Goal: Book appointment/travel/reservation

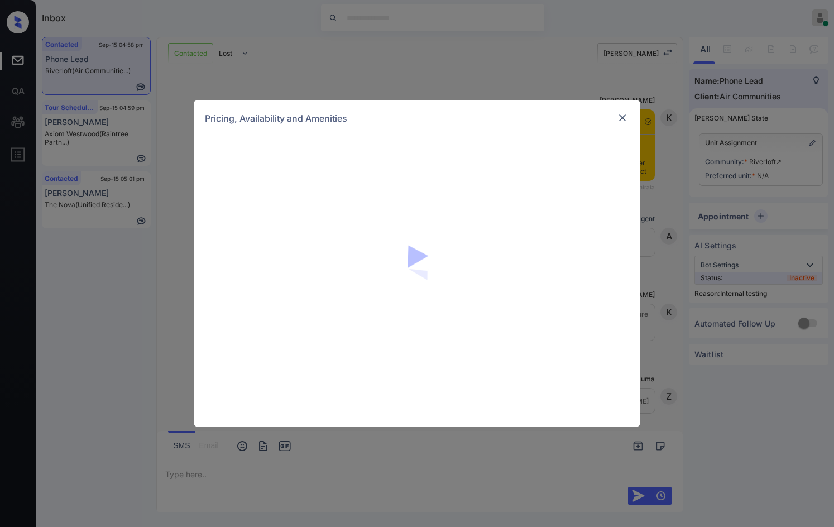
scroll to position [1585, 0]
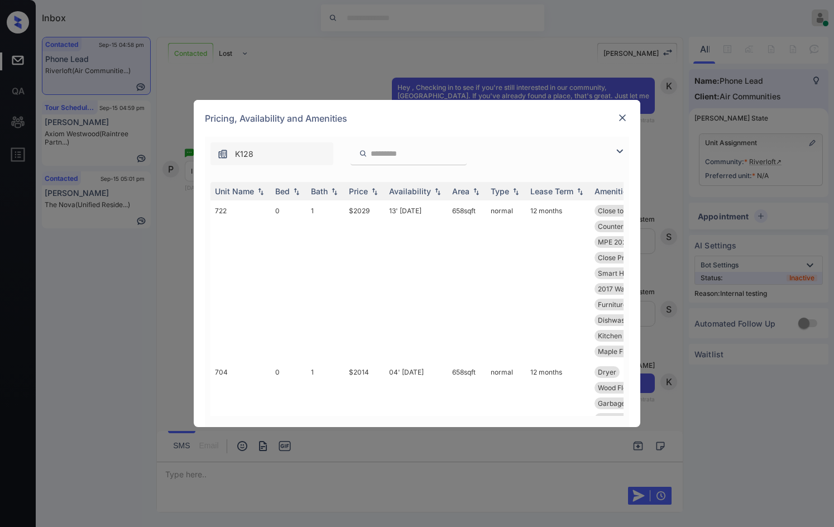
click at [620, 150] on img at bounding box center [619, 151] width 13 height 13
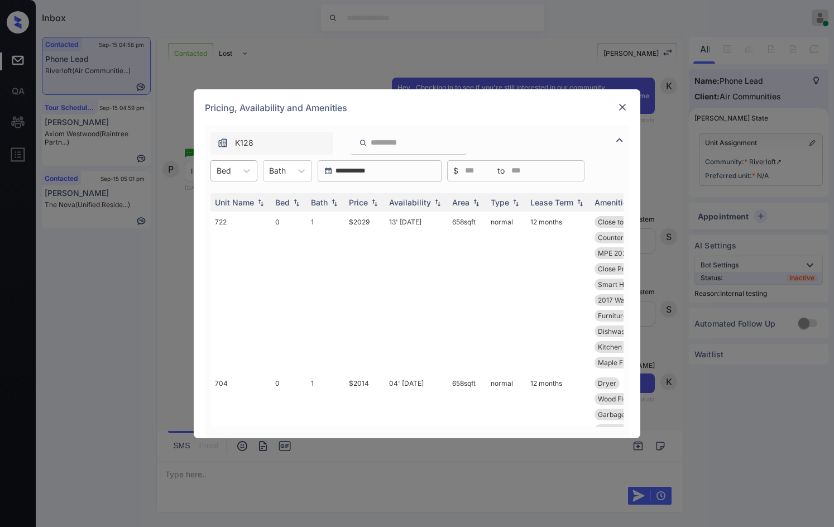
click at [224, 164] on div "Bed" at bounding box center [224, 171] width 26 height 16
click at [230, 214] on div "1" at bounding box center [234, 218] width 47 height 20
click at [374, 208] on th "Price" at bounding box center [365, 202] width 40 height 18
click at [371, 226] on td "$2293" at bounding box center [365, 324] width 40 height 224
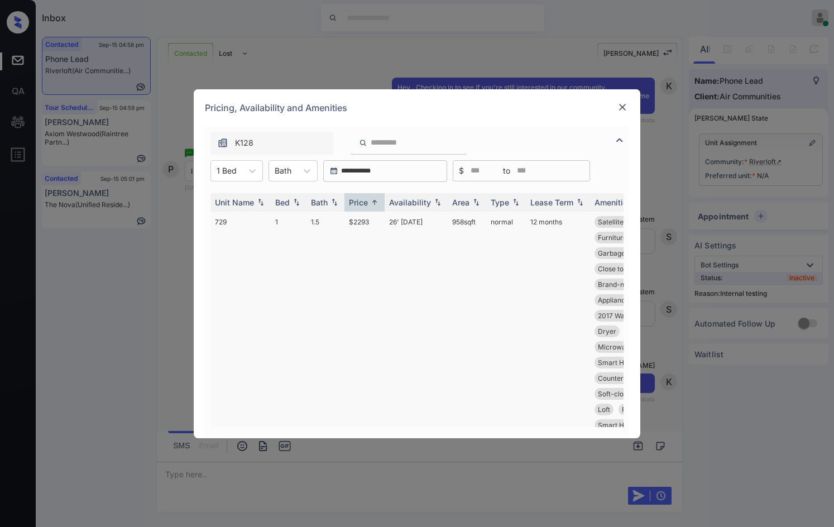
click at [371, 226] on td "$2293" at bounding box center [365, 324] width 40 height 224
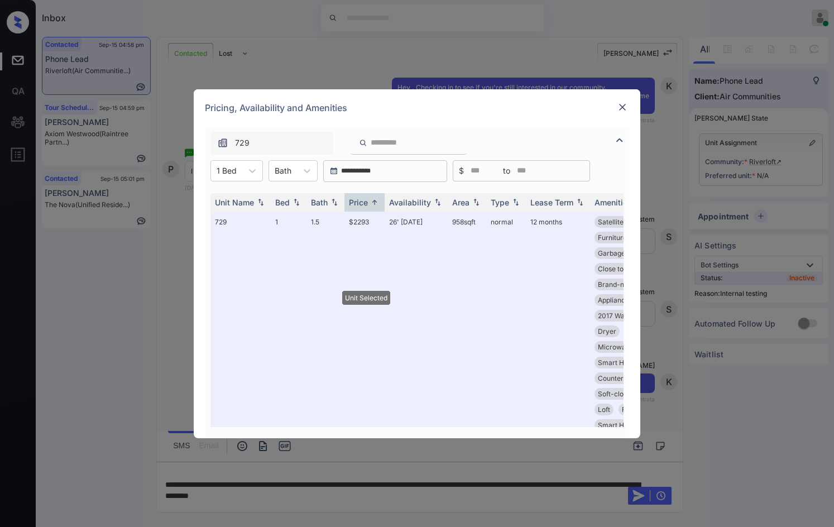
click at [629, 107] on div "Pricing, Availability and Amenities" at bounding box center [417, 107] width 447 height 37
click at [628, 106] on div at bounding box center [622, 107] width 13 height 13
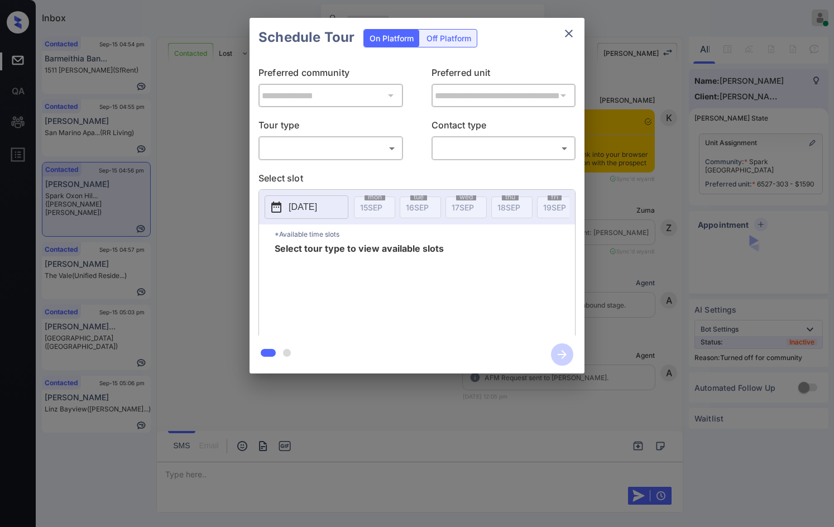
scroll to position [2589, 0]
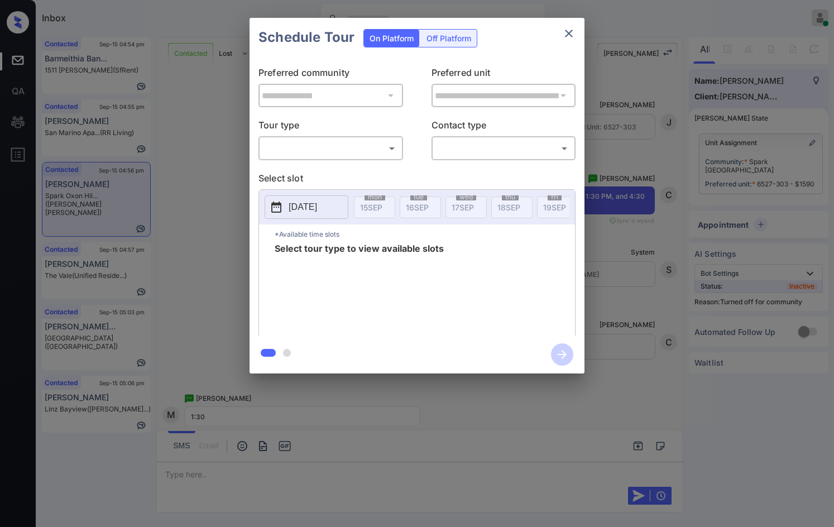
click at [345, 159] on div "​ ​" at bounding box center [331, 148] width 145 height 24
click at [350, 155] on body "Inbox Jezcil Usanastre Online Set yourself offline Set yourself on break Profil…" at bounding box center [417, 263] width 834 height 527
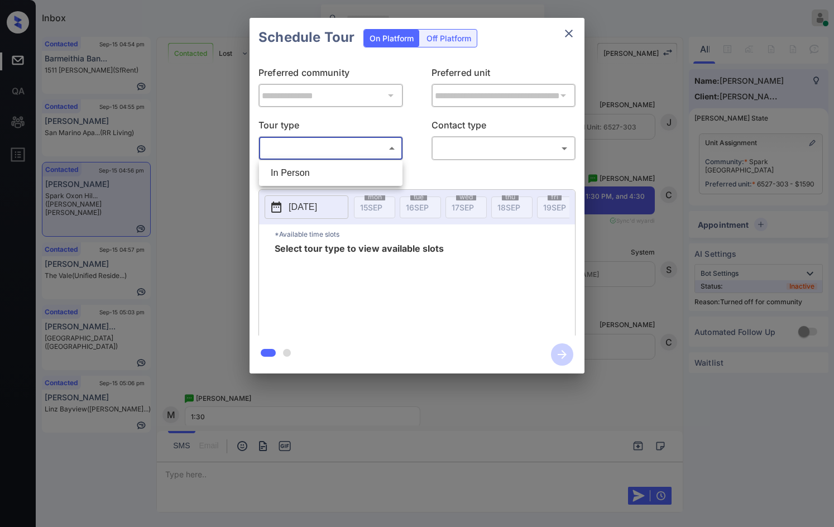
click at [341, 171] on li "In Person" at bounding box center [331, 173] width 138 height 20
type input "********"
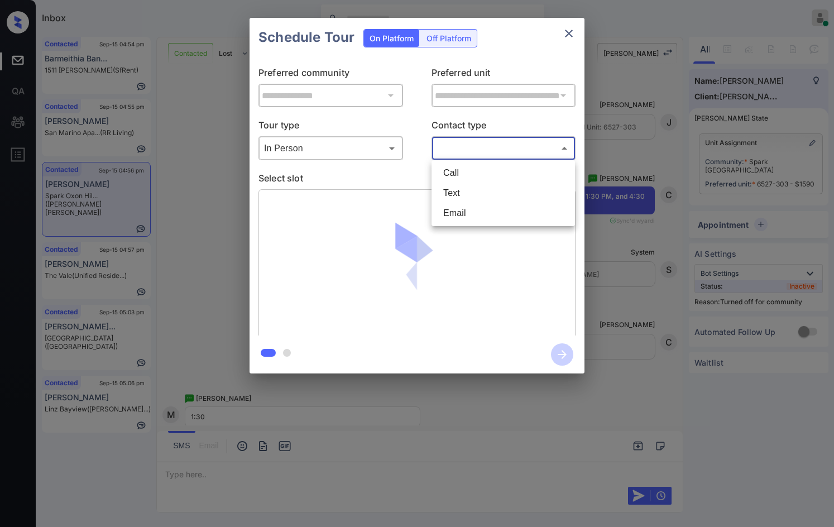
click at [454, 151] on body "Inbox Jezcil Usanastre Online Set yourself offline Set yourself on break Profil…" at bounding box center [417, 263] width 834 height 527
click at [464, 189] on li "Text" at bounding box center [503, 193] width 138 height 20
type input "****"
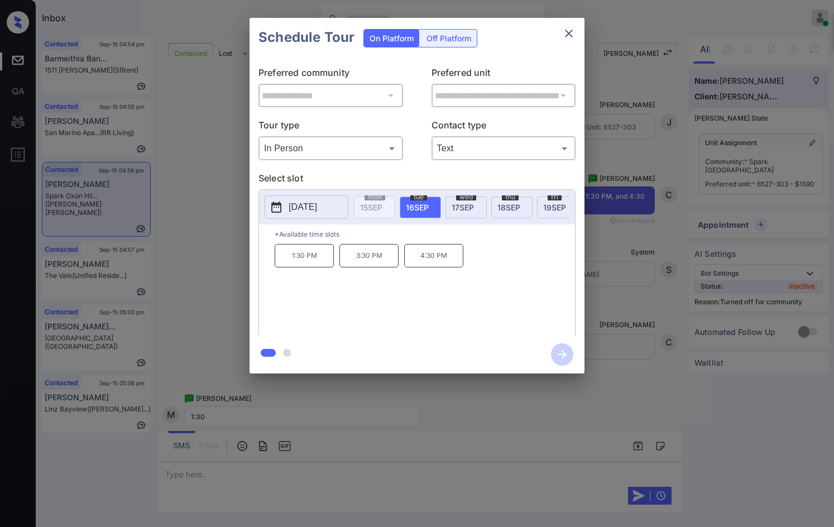
click at [546, 207] on span "19 SEP" at bounding box center [554, 207] width 23 height 9
click at [240, 262] on div "**********" at bounding box center [417, 195] width 834 height 391
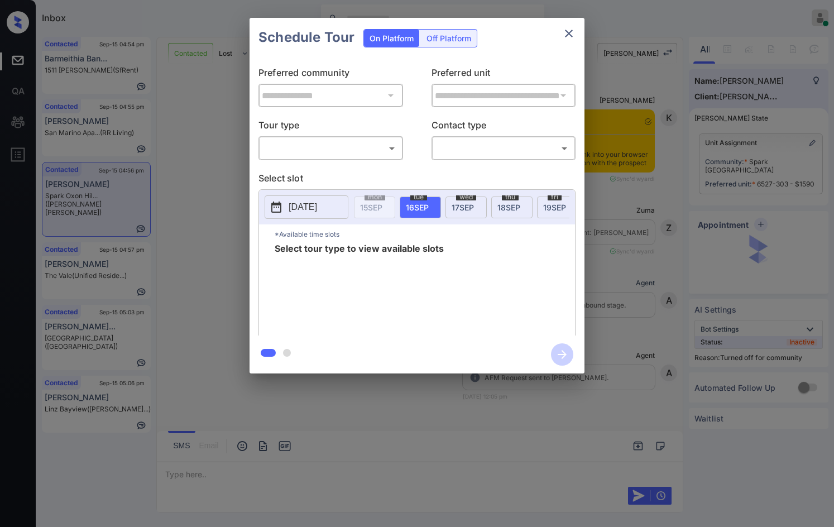
scroll to position [3214, 0]
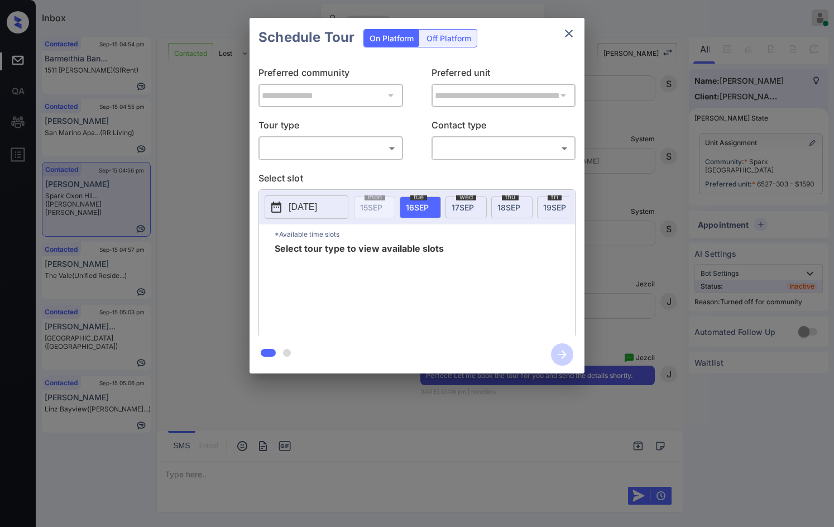
click at [328, 147] on body "Inbox Jezcil Usanastre Online Set yourself offline Set yourself on break Profil…" at bounding box center [417, 263] width 834 height 527
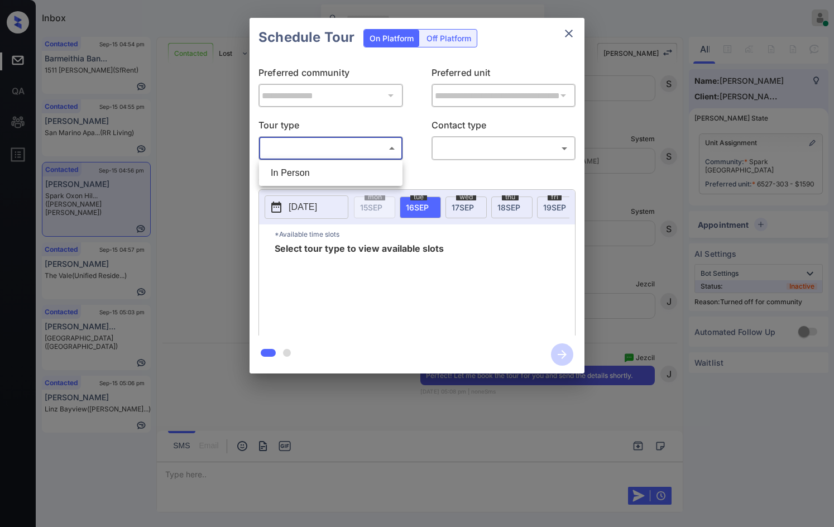
click at [327, 171] on li "In Person" at bounding box center [331, 173] width 138 height 20
type input "********"
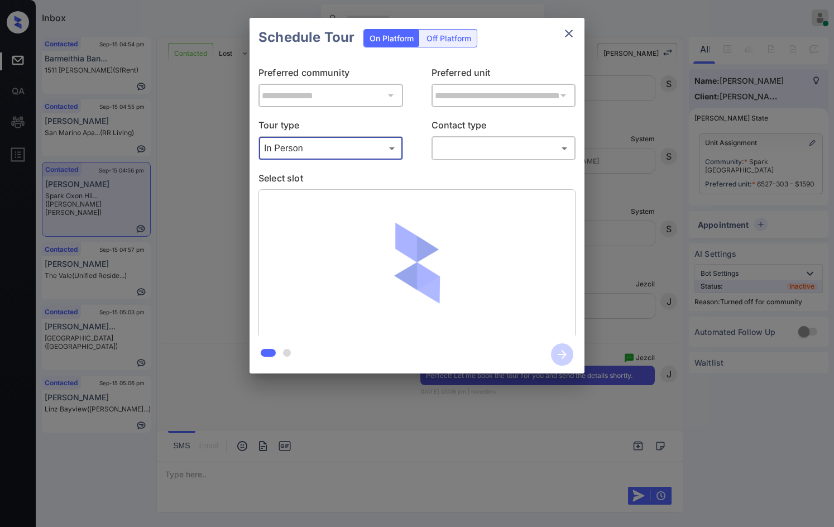
click at [440, 147] on body "Inbox Jezcil Usanastre Online Set yourself offline Set yourself on break Profil…" at bounding box center [417, 263] width 834 height 527
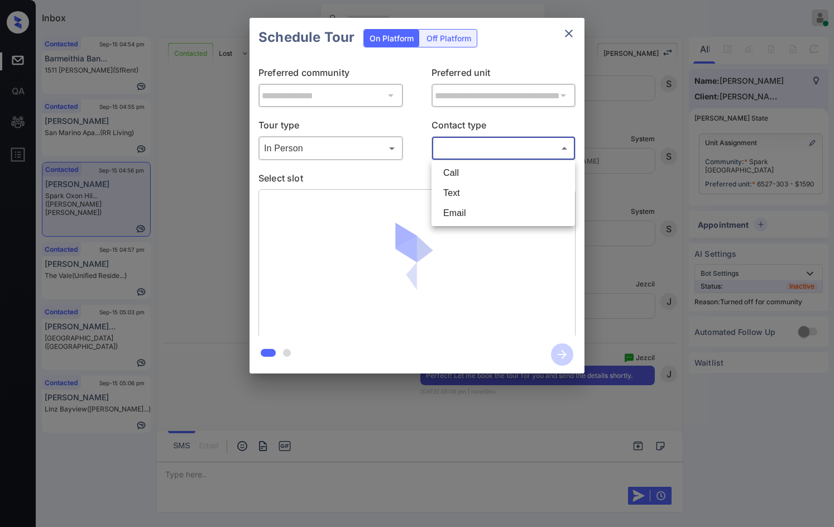
click at [454, 194] on li "Text" at bounding box center [503, 193] width 138 height 20
type input "****"
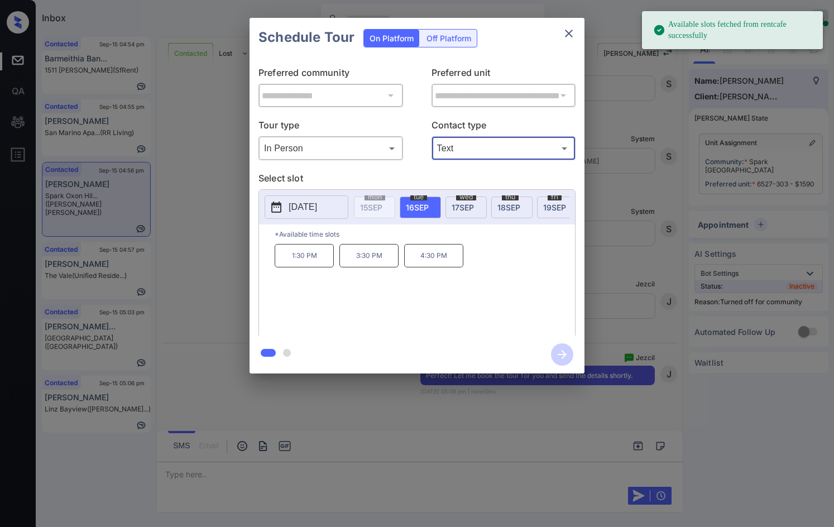
click at [550, 212] on div "fri 19 SEP" at bounding box center [557, 208] width 41 height 22
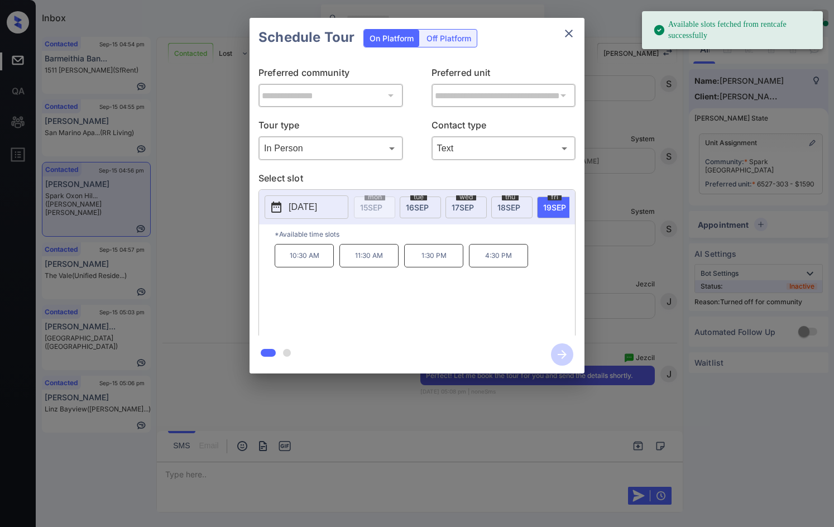
click at [428, 260] on p "1:30 PM" at bounding box center [433, 255] width 59 height 23
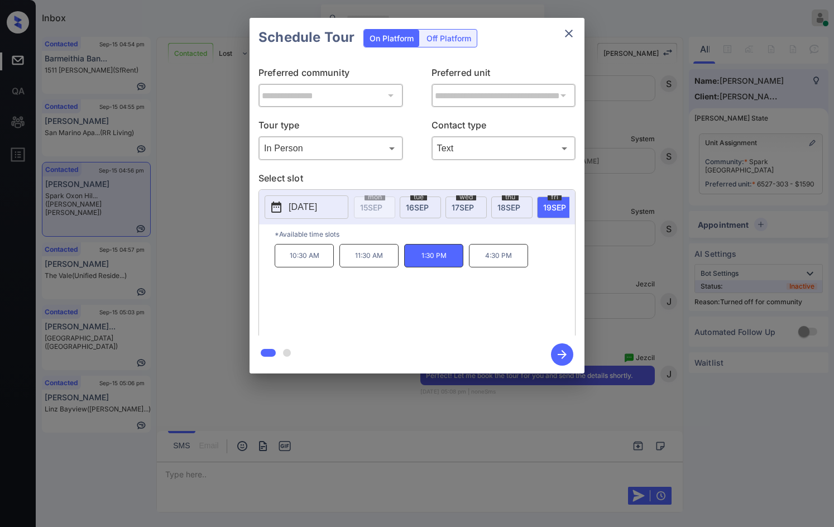
click at [566, 355] on icon "button" at bounding box center [562, 354] width 9 height 9
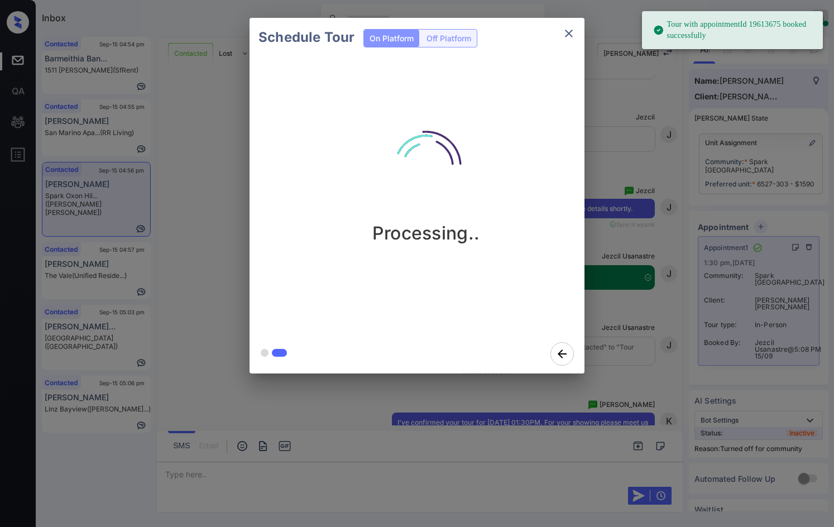
scroll to position [3453, 0]
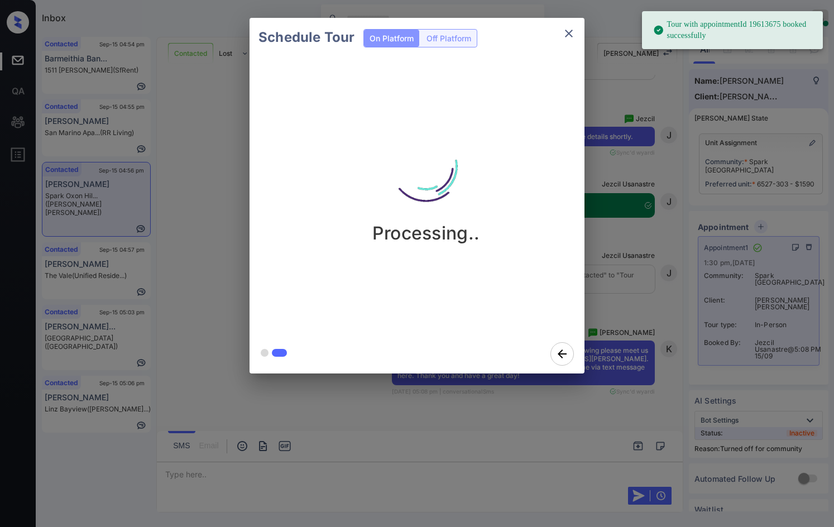
click at [218, 253] on div "Schedule Tour On Platform Off Platform Processing.." at bounding box center [417, 195] width 834 height 391
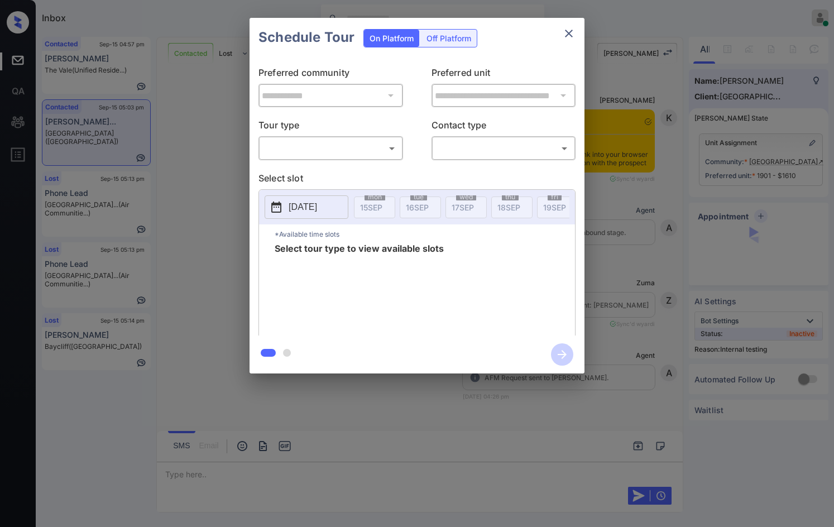
scroll to position [3355, 0]
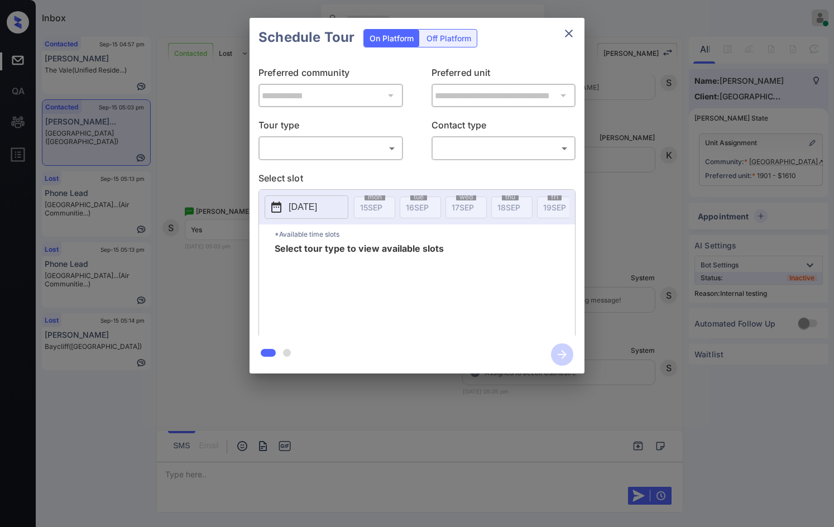
click at [360, 145] on body "Inbox Jezcil Usanastre Online Set yourself offline Set yourself on break Profil…" at bounding box center [417, 263] width 834 height 527
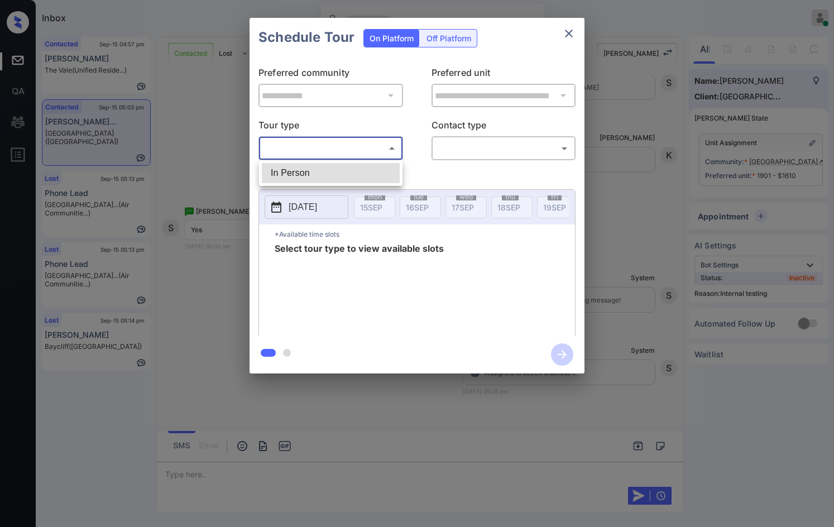
click at [351, 169] on li "In Person" at bounding box center [331, 173] width 138 height 20
type input "********"
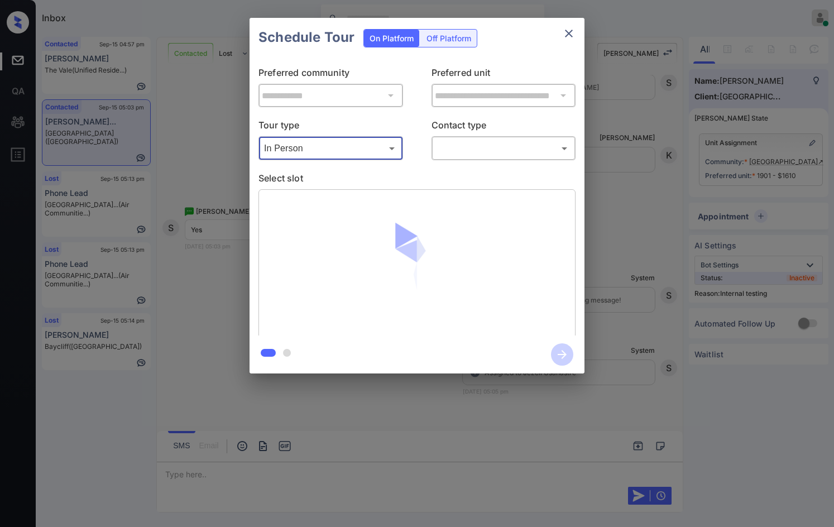
click at [452, 149] on body "Inbox Jezcil Usanastre Online Set yourself offline Set yourself on break Profil…" at bounding box center [417, 263] width 834 height 527
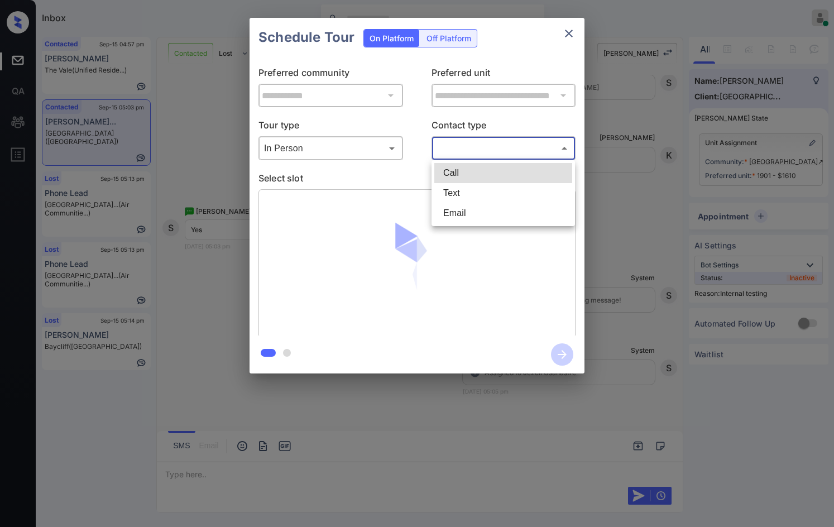
click at [463, 189] on li "Text" at bounding box center [503, 193] width 138 height 20
type input "****"
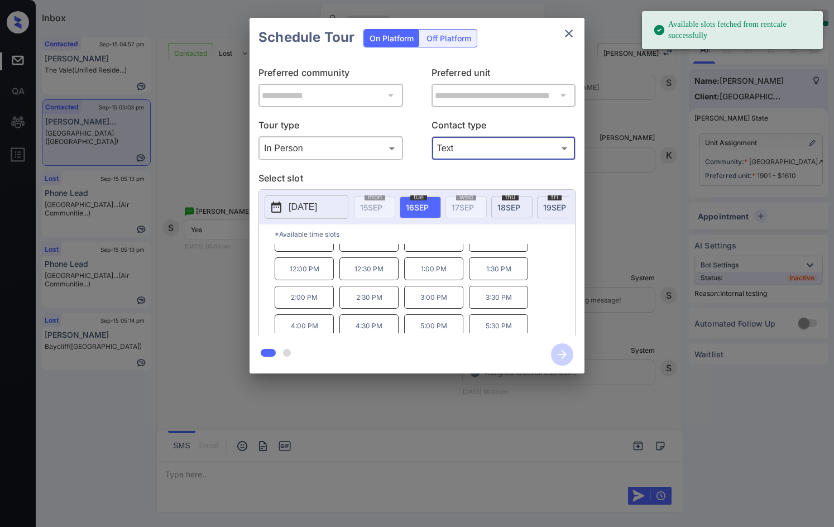
scroll to position [19, 0]
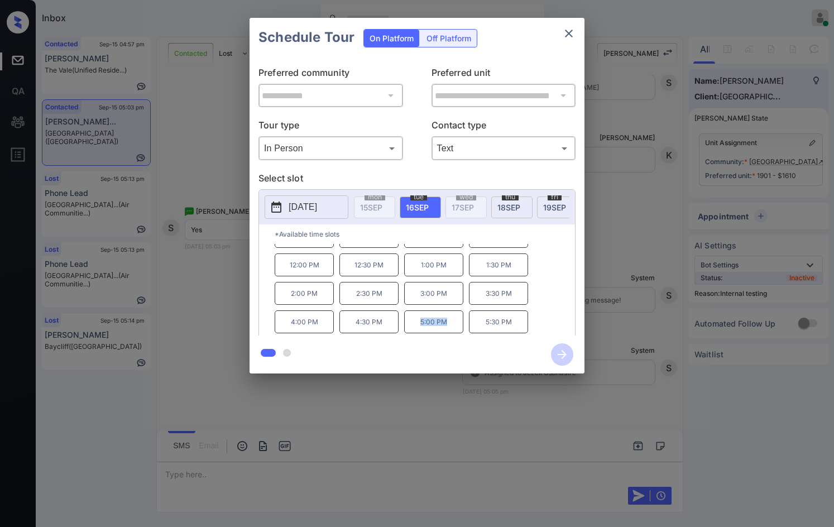
drag, startPoint x: 415, startPoint y: 330, endPoint x: 446, endPoint y: 331, distance: 30.2
click at [446, 331] on p "5:00 PM" at bounding box center [433, 322] width 59 height 23
copy p "5:00 PM"
click at [411, 398] on div at bounding box center [417, 263] width 834 height 527
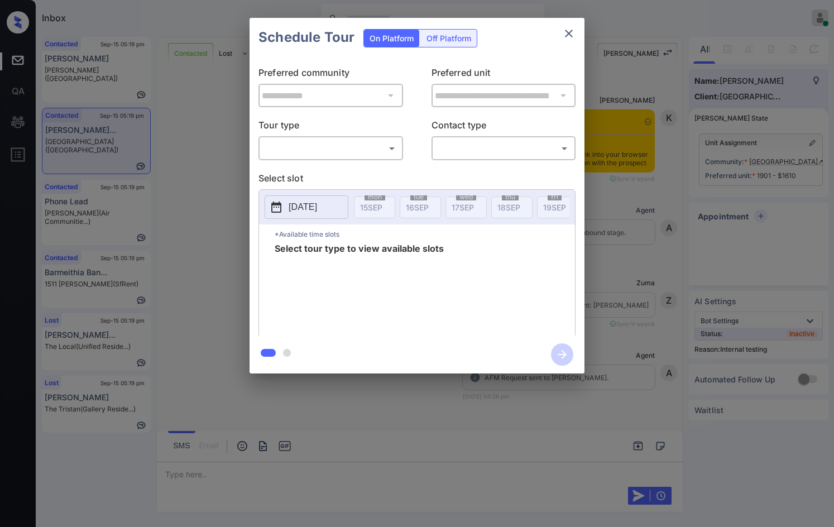
scroll to position [3918, 0]
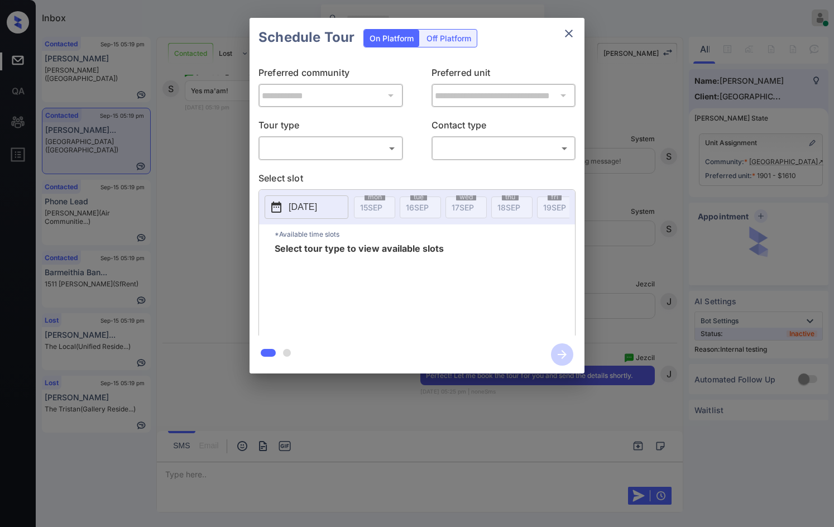
click at [345, 148] on body "Inbox Jezcil Usanastre Online Set yourself offline Set yourself on break Profil…" at bounding box center [417, 263] width 834 height 527
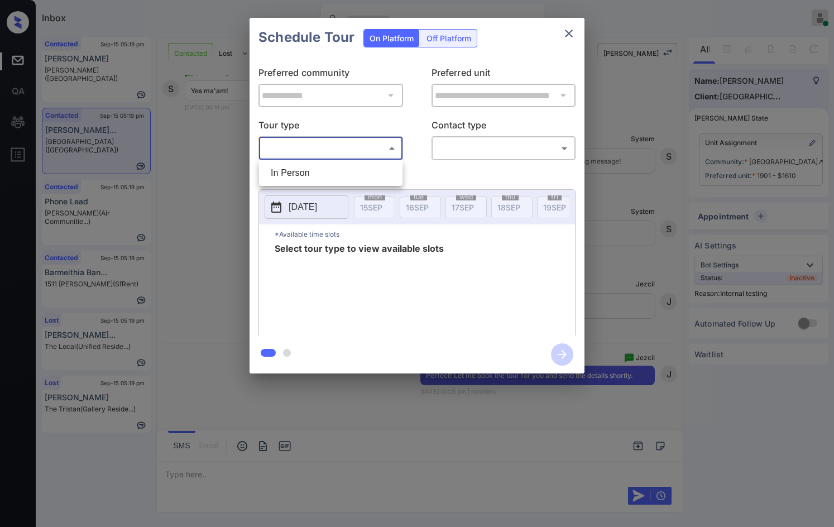
click at [333, 190] on div at bounding box center [417, 263] width 834 height 527
click at [337, 170] on div "**********" at bounding box center [417, 196] width 335 height 279
click at [338, 149] on body "Inbox Jezcil Usanastre Online Set yourself offline Set yourself on break Profil…" at bounding box center [417, 263] width 834 height 527
click at [333, 168] on li "In Person" at bounding box center [331, 173] width 138 height 20
type input "********"
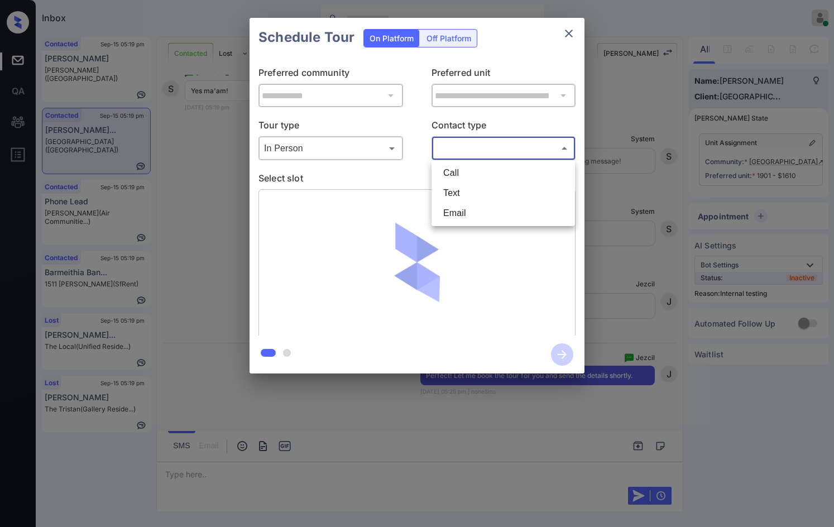
click at [447, 154] on body "Inbox Jezcil Usanastre Online Set yourself offline Set yourself on break Profil…" at bounding box center [417, 263] width 834 height 527
click at [479, 195] on li "Text" at bounding box center [503, 193] width 138 height 20
type input "****"
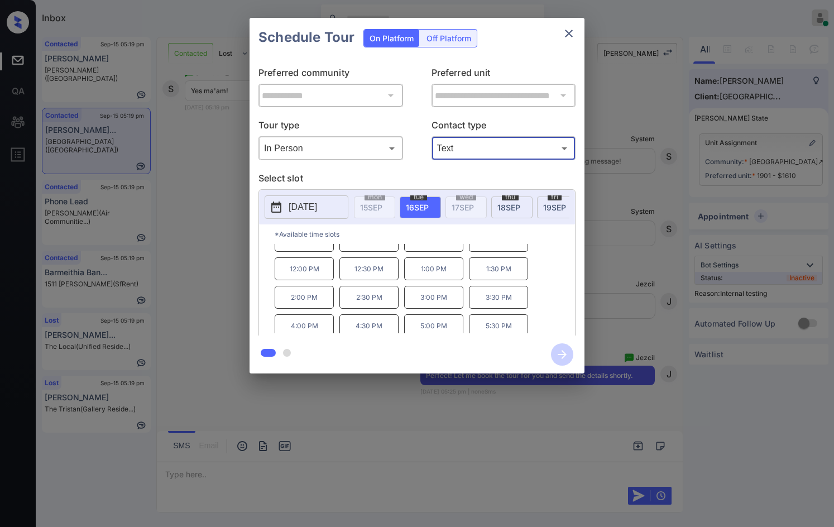
scroll to position [19, 0]
click at [437, 326] on p "5:00 PM" at bounding box center [433, 322] width 59 height 23
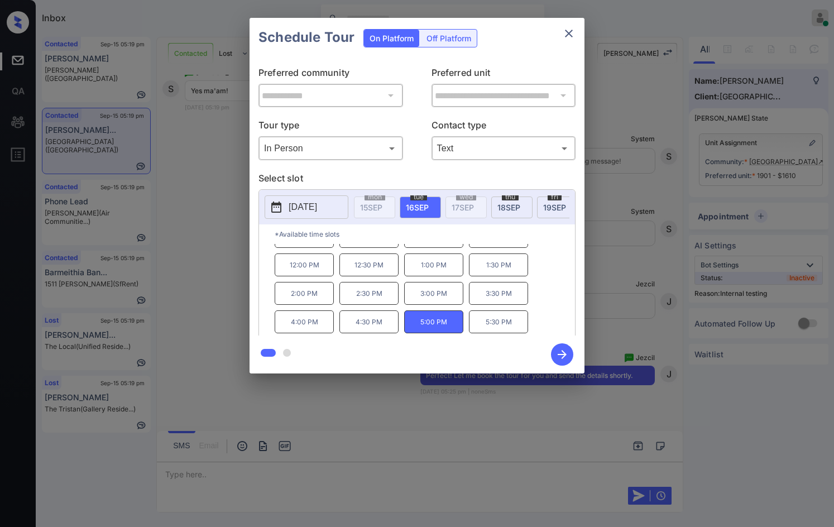
click at [558, 351] on icon "button" at bounding box center [562, 354] width 22 height 22
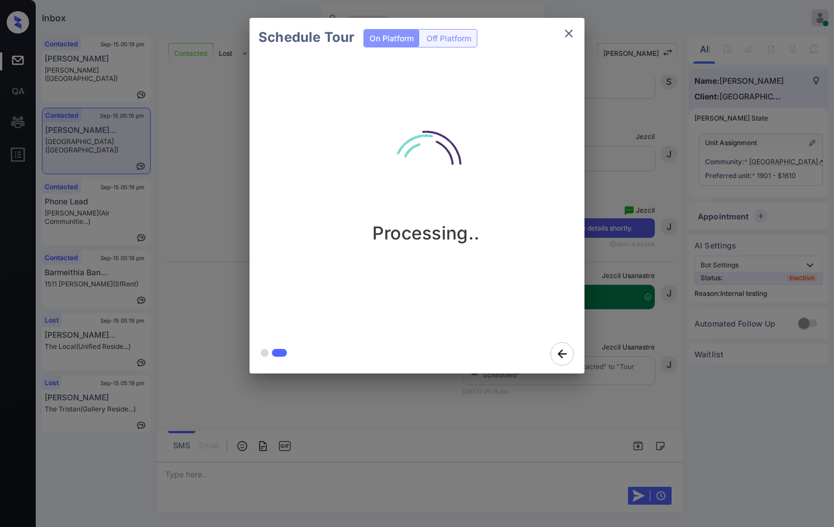
scroll to position [4066, 0]
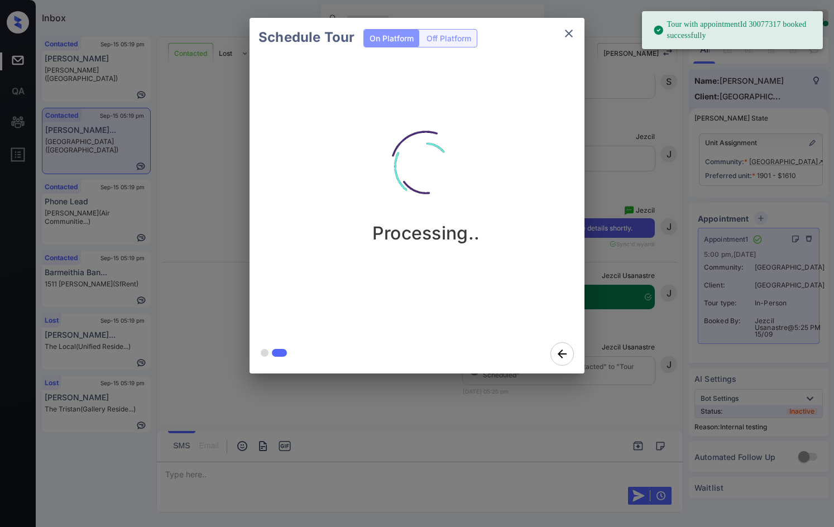
click at [605, 316] on div "Schedule Tour On Platform Off Platform Processing.." at bounding box center [417, 195] width 834 height 391
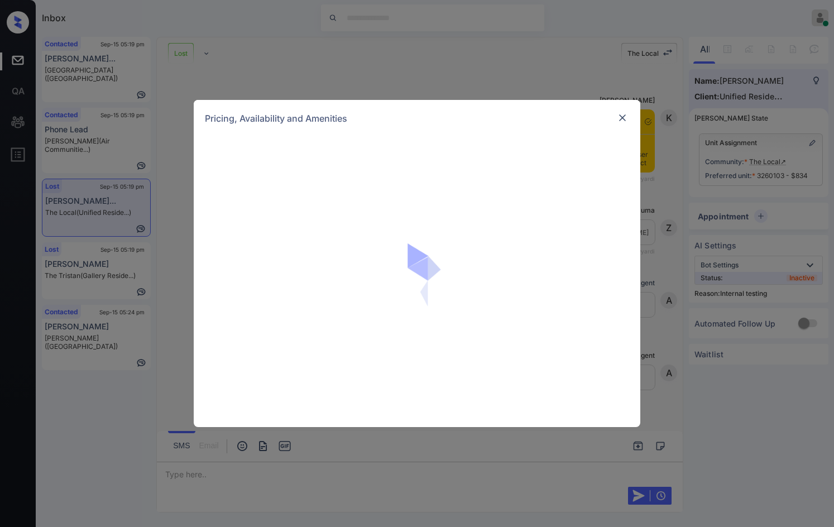
scroll to position [2563, 0]
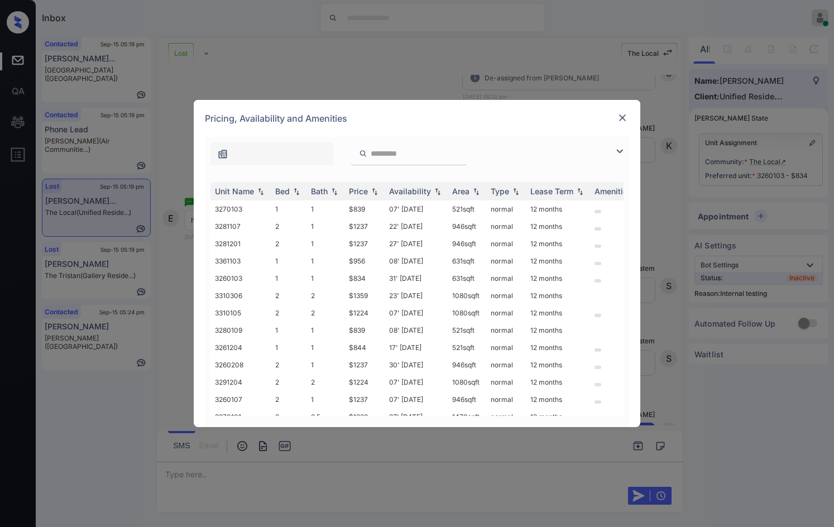
click at [619, 151] on img at bounding box center [619, 151] width 13 height 13
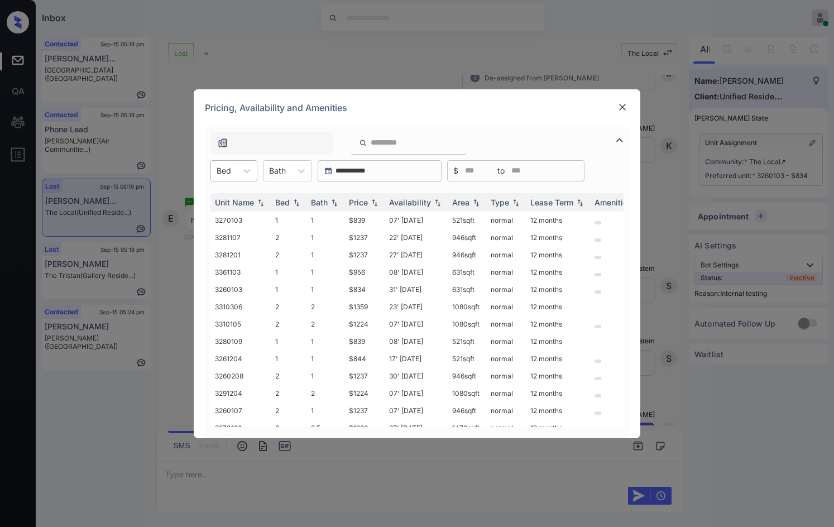
click at [228, 168] on div at bounding box center [224, 171] width 15 height 12
click at [245, 194] on div "1" at bounding box center [234, 198] width 47 height 20
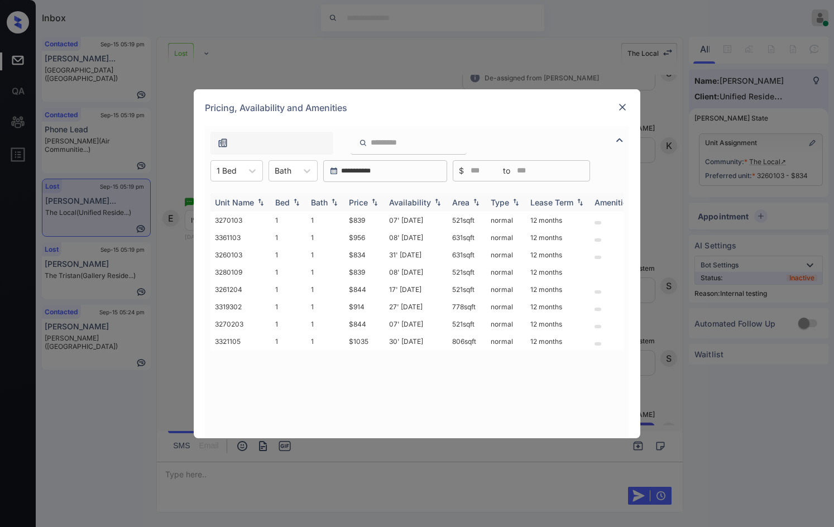
click at [374, 201] on img at bounding box center [374, 202] width 11 height 8
click at [441, 204] on img at bounding box center [437, 202] width 11 height 8
drag, startPoint x: 346, startPoint y: 220, endPoint x: 367, endPoint y: 219, distance: 20.7
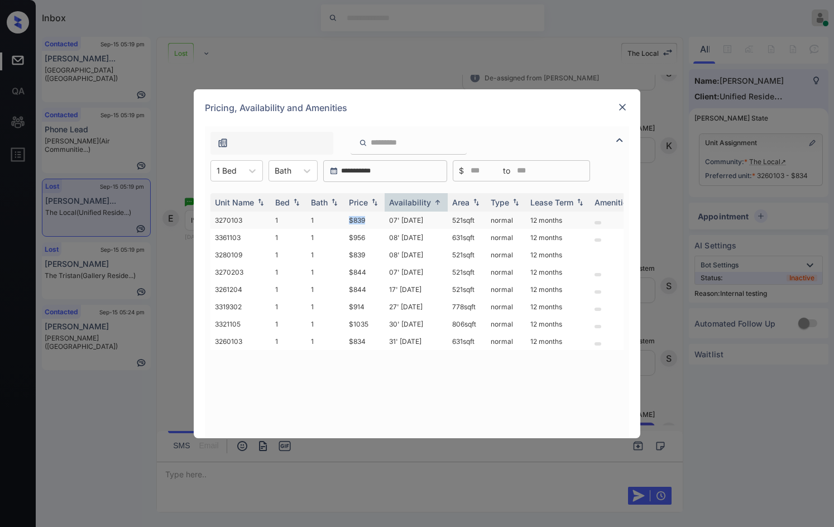
click at [367, 219] on td "$839" at bounding box center [365, 220] width 40 height 17
copy td "$839"
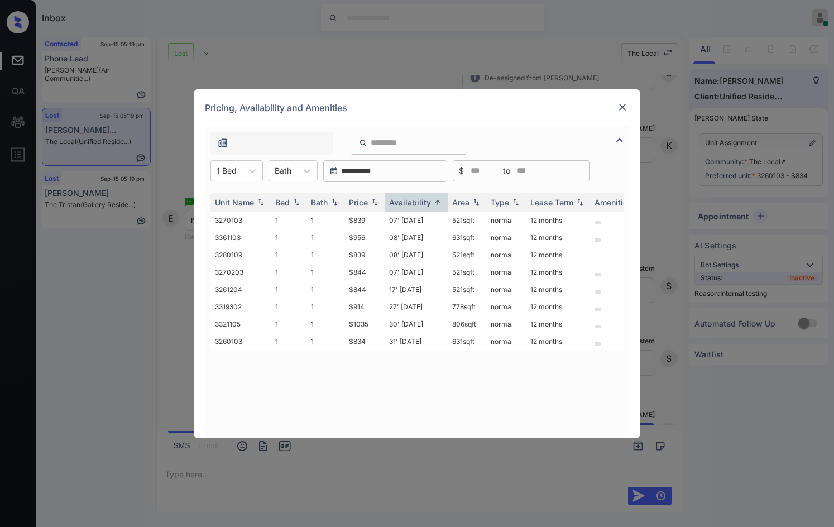
click at [117, 341] on div "**********" at bounding box center [417, 263] width 834 height 527
click at [626, 102] on img at bounding box center [622, 107] width 11 height 11
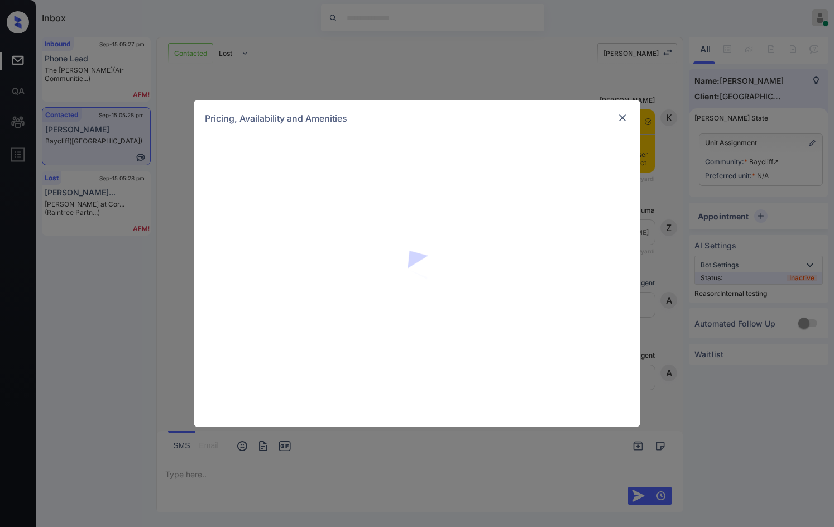
scroll to position [1986, 0]
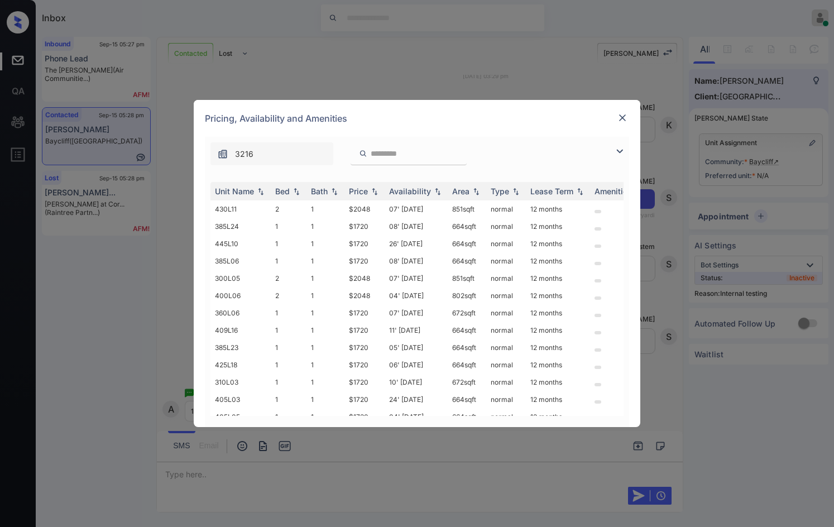
click at [620, 149] on img at bounding box center [619, 151] width 13 height 13
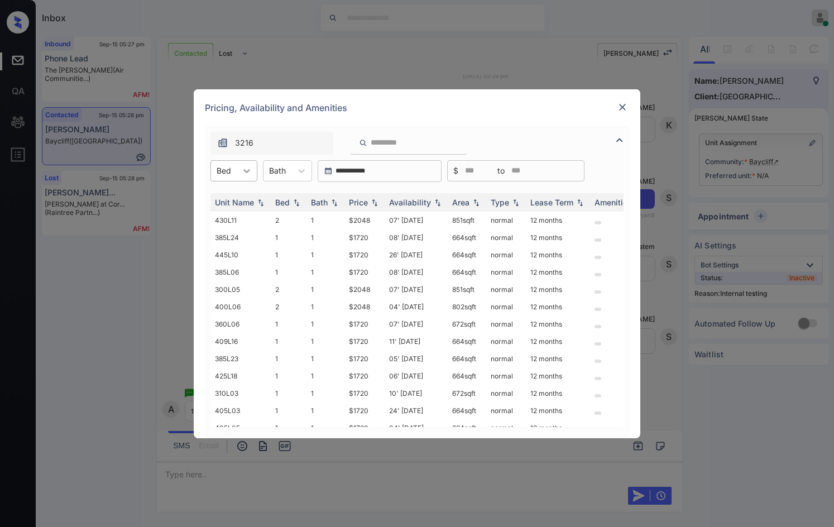
click at [240, 173] on div at bounding box center [247, 171] width 20 height 20
click at [232, 192] on div "1" at bounding box center [234, 198] width 47 height 20
click at [379, 200] on img at bounding box center [374, 202] width 11 height 8
click at [380, 201] on img at bounding box center [374, 202] width 11 height 8
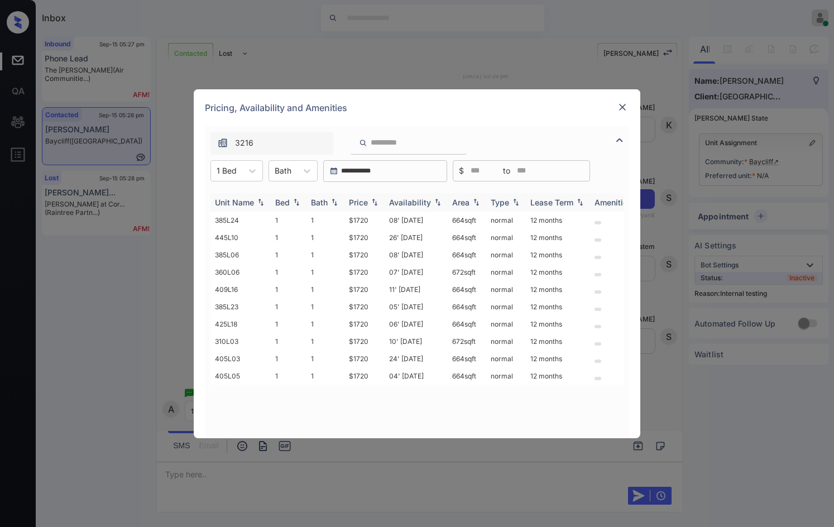
click at [380, 201] on img at bounding box center [374, 202] width 11 height 8
drag, startPoint x: 340, startPoint y: 218, endPoint x: 377, endPoint y: 221, distance: 37.5
click at [377, 221] on tr "385L24 1 1 $1720 08' [DATE] 664 sqft normal 12 months" at bounding box center [503, 220] width 584 height 17
click at [373, 234] on td "$1720" at bounding box center [365, 237] width 40 height 17
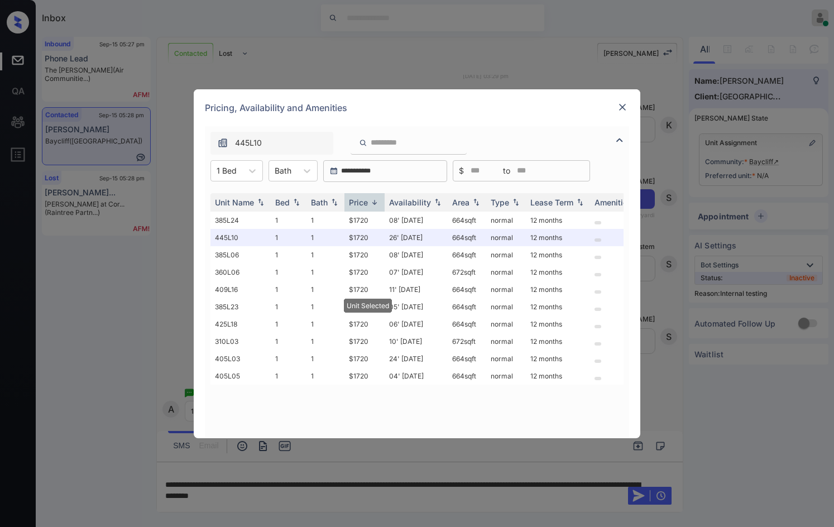
click at [617, 107] on div at bounding box center [622, 107] width 13 height 13
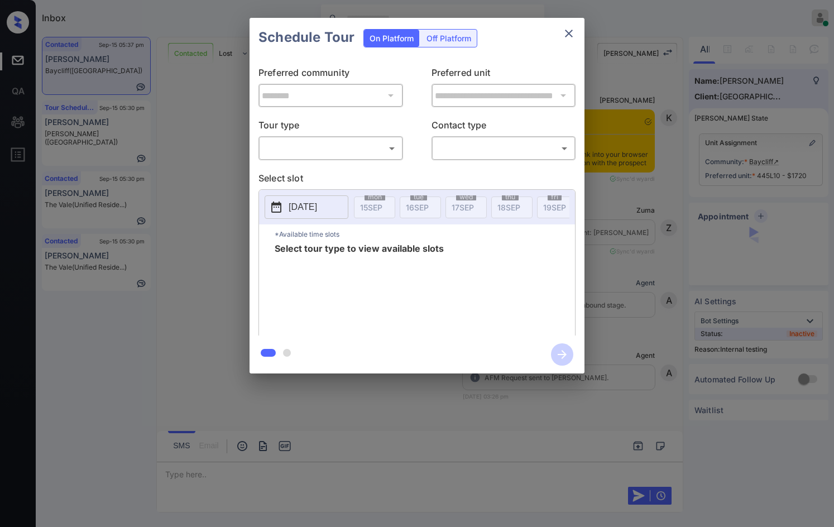
scroll to position [3178, 0]
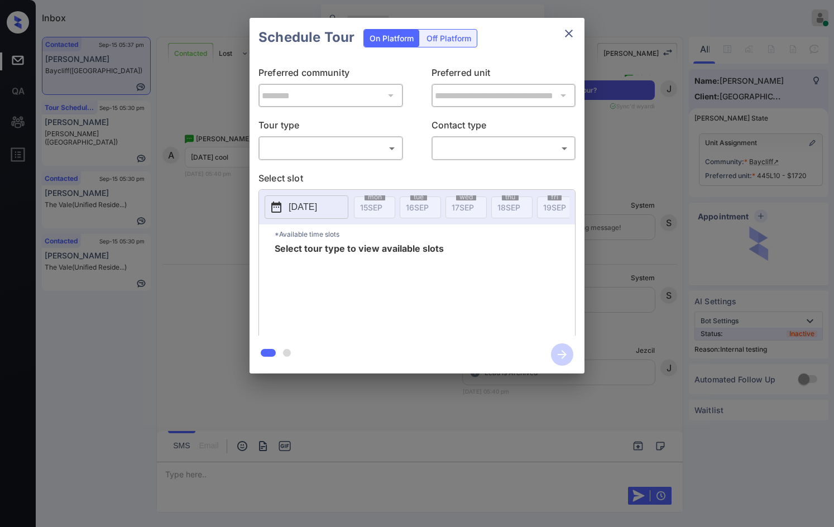
click at [383, 152] on body "Inbox Jezcil Usanastre Online Set yourself offline Set yourself on break Profil…" at bounding box center [417, 263] width 834 height 527
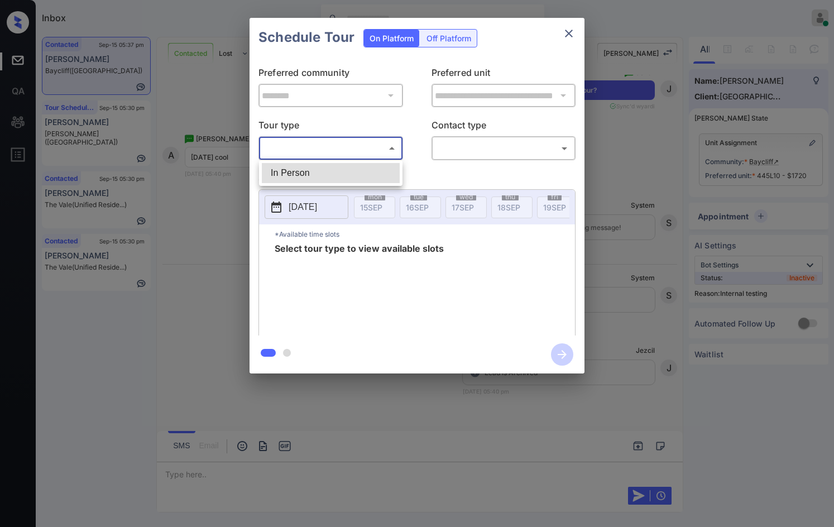
click at [350, 175] on li "In Person" at bounding box center [331, 173] width 138 height 20
type input "********"
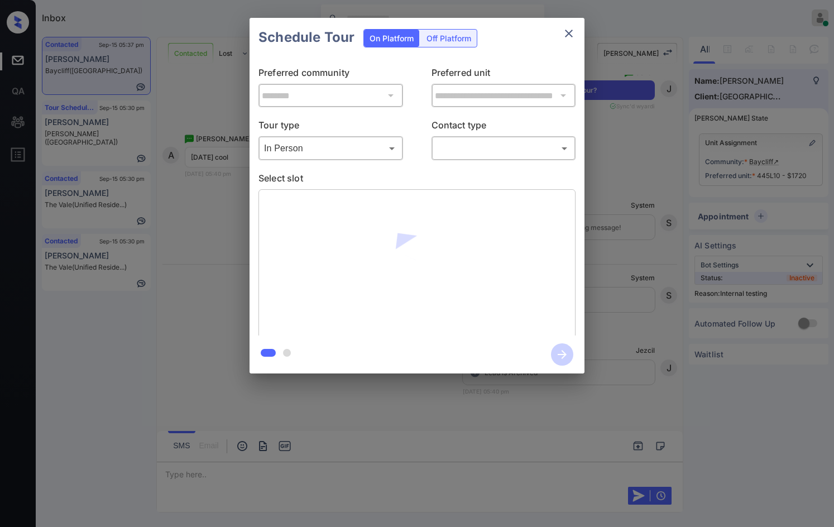
click at [443, 158] on div "​ ​" at bounding box center [504, 148] width 145 height 24
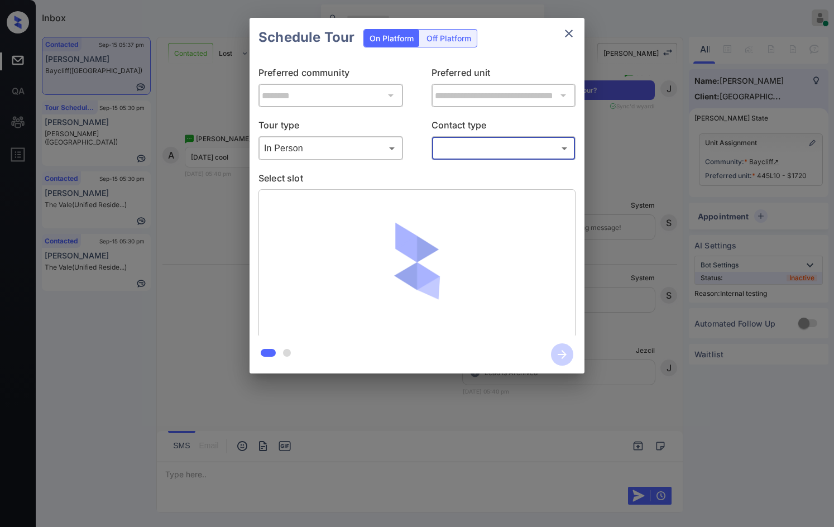
click at [453, 155] on body "Inbox Jezcil Usanastre Online Set yourself offline Set yourself on break Profil…" at bounding box center [417, 263] width 834 height 527
click at [456, 192] on li "Text" at bounding box center [503, 193] width 138 height 20
type input "****"
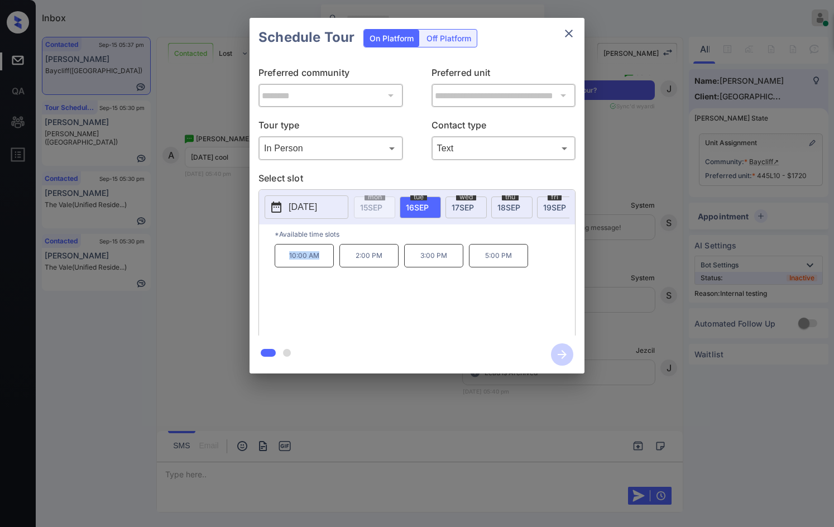
drag, startPoint x: 285, startPoint y: 261, endPoint x: 321, endPoint y: 261, distance: 35.7
click at [321, 261] on p "10:00 AM" at bounding box center [304, 255] width 59 height 23
copy p "10:00 AM"
click at [1, 268] on div "**********" at bounding box center [417, 195] width 834 height 391
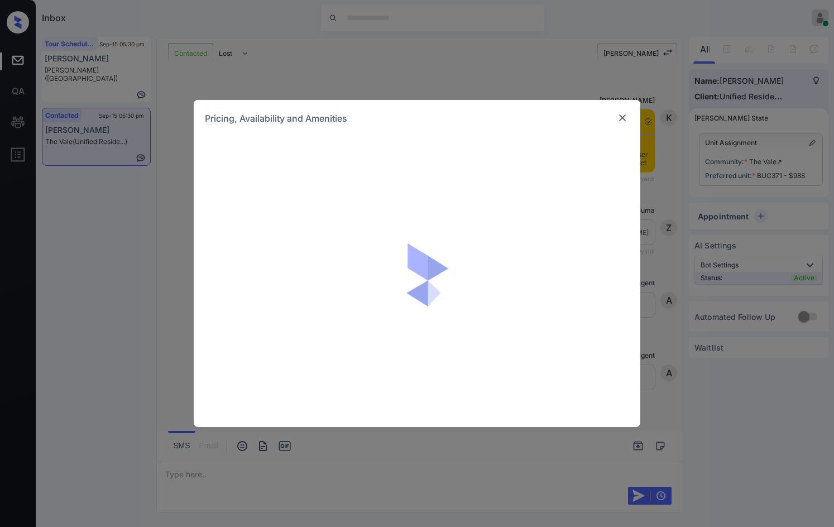
scroll to position [2310, 0]
click at [155, 267] on div "Pricing, Availability and Amenities" at bounding box center [417, 263] width 834 height 527
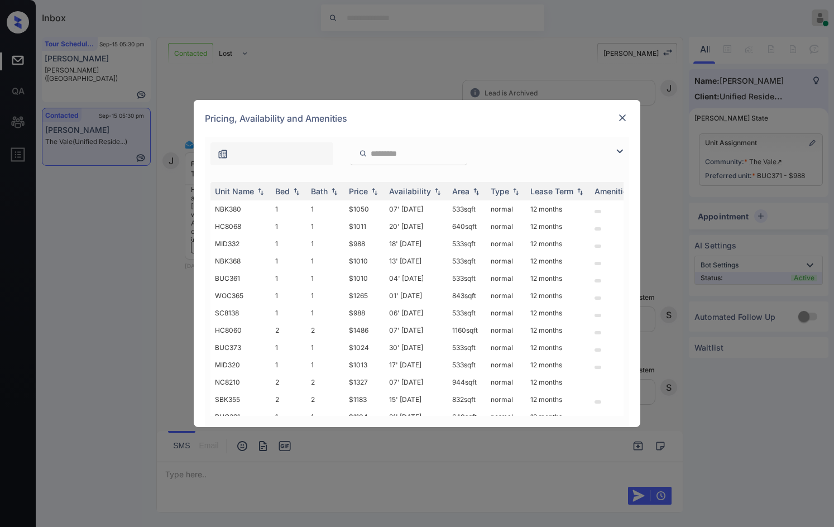
click at [192, 230] on div "**********" at bounding box center [417, 263] width 834 height 527
click at [626, 118] on img at bounding box center [622, 117] width 11 height 11
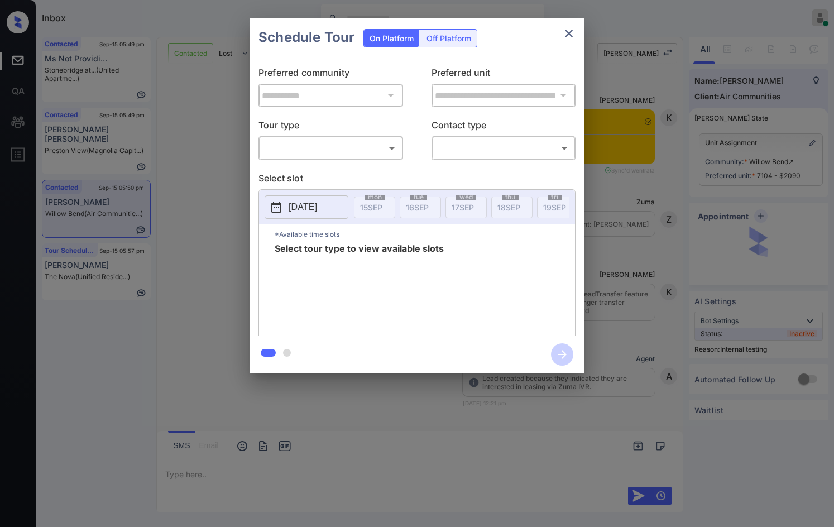
scroll to position [5735, 0]
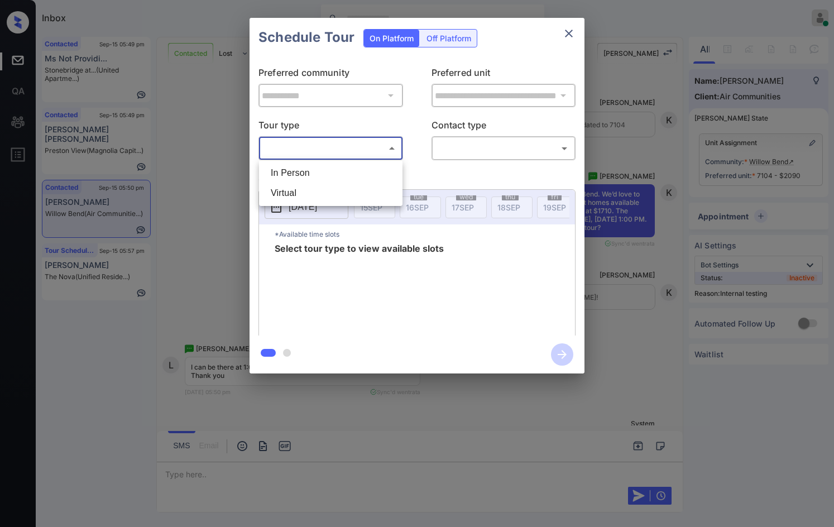
click at [372, 157] on body "Inbox Jezcil Usanastre Online Set yourself offline Set yourself on break Profil…" at bounding box center [417, 263] width 834 height 527
click at [375, 173] on li "In Person" at bounding box center [331, 173] width 138 height 20
type input "********"
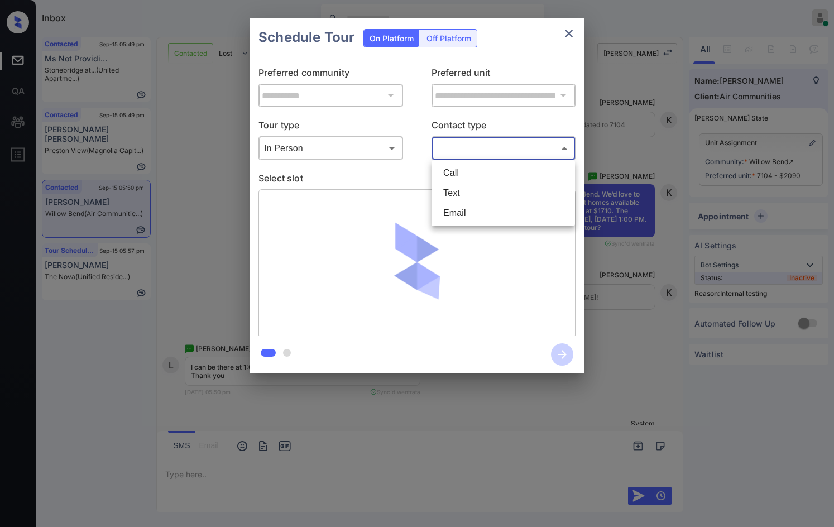
click at [455, 154] on body "Inbox Jezcil Usanastre Online Set yourself offline Set yourself on break Profil…" at bounding box center [417, 263] width 834 height 527
click at [470, 187] on li "Text" at bounding box center [503, 193] width 138 height 20
type input "****"
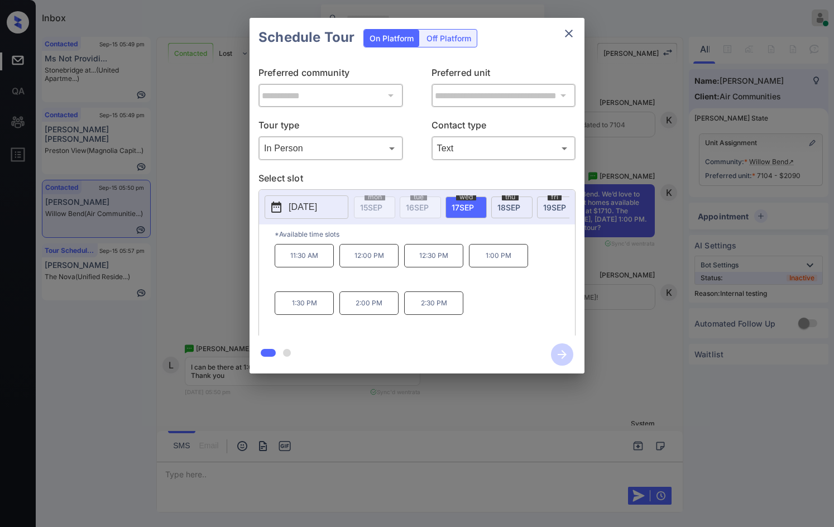
click at [221, 227] on div "**********" at bounding box center [417, 195] width 834 height 391
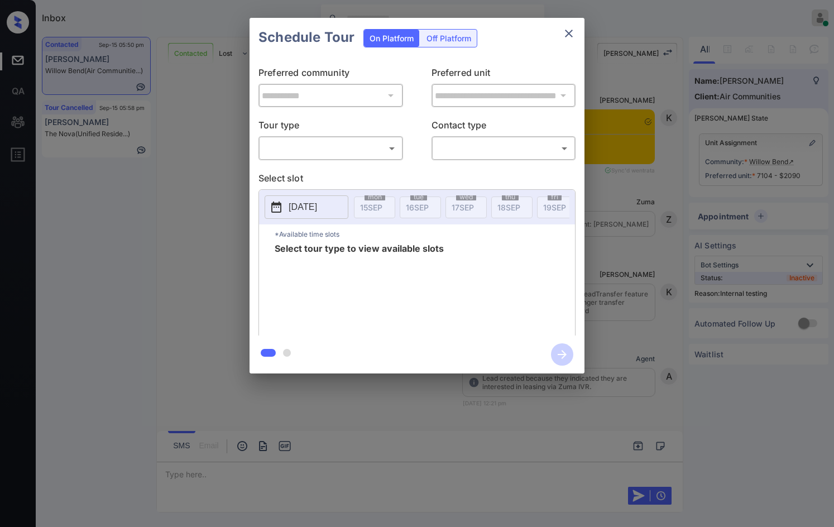
scroll to position [5680, 0]
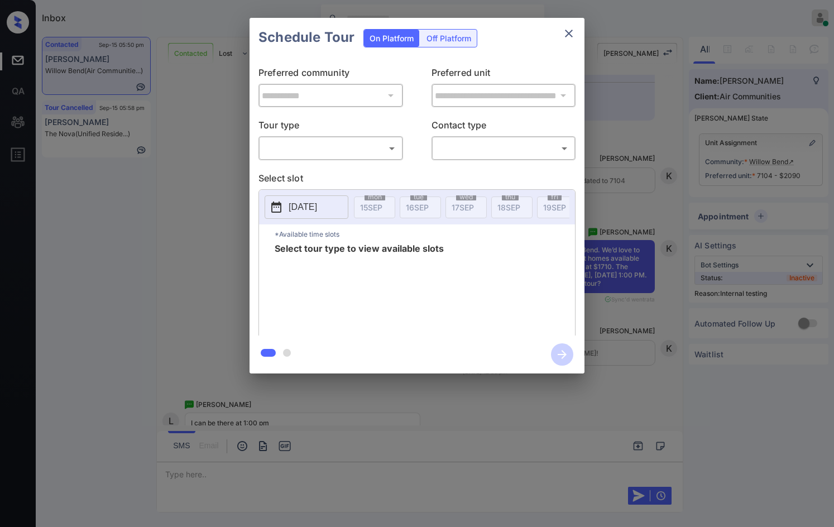
click at [361, 152] on body "Inbox Jezcil Usanastre Online Set yourself offline Set yourself on break Profil…" at bounding box center [417, 263] width 834 height 527
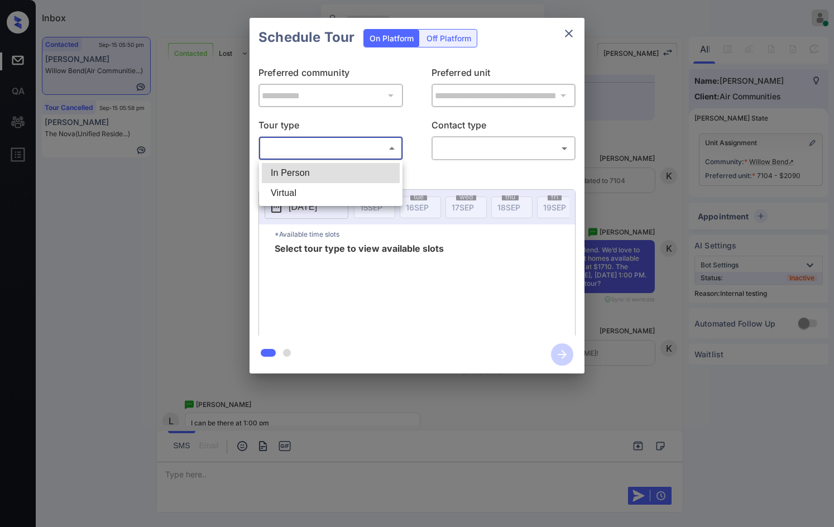
click at [352, 168] on li "In Person" at bounding box center [331, 173] width 138 height 20
type input "********"
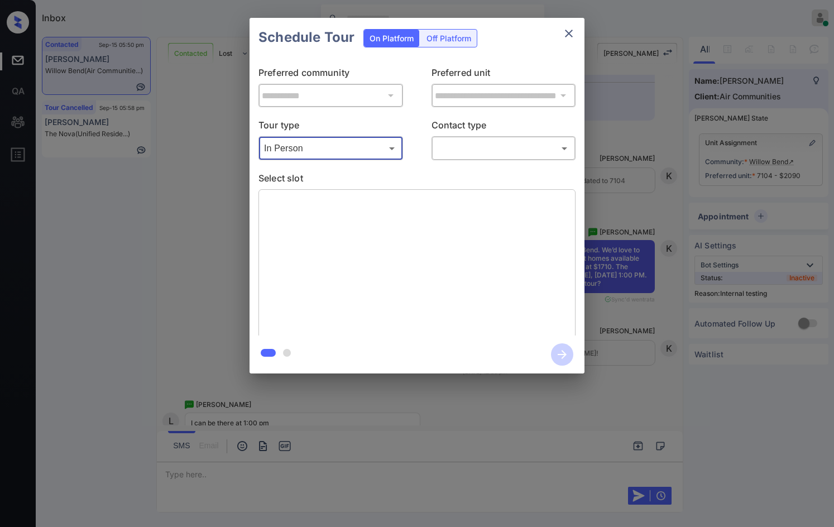
click at [467, 156] on body "Inbox Jezcil Usanastre Online Set yourself offline Set yourself on break Profil…" at bounding box center [417, 263] width 834 height 527
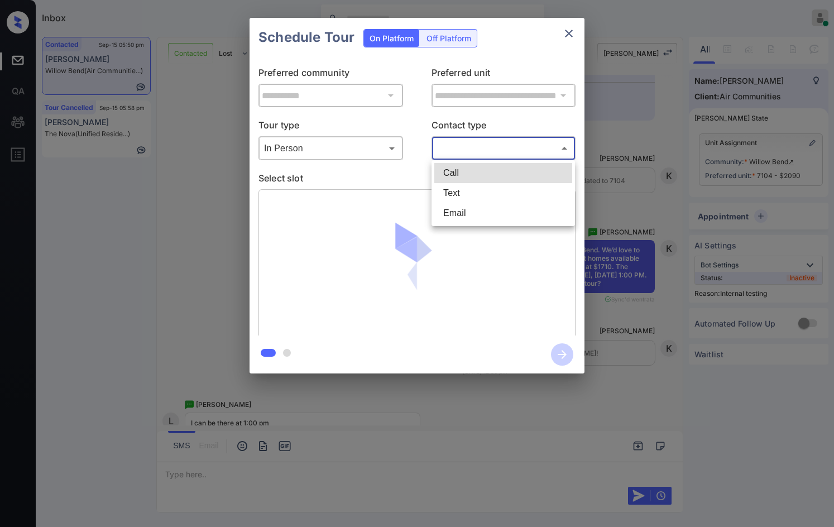
click at [472, 184] on li "Text" at bounding box center [503, 193] width 138 height 20
type input "****"
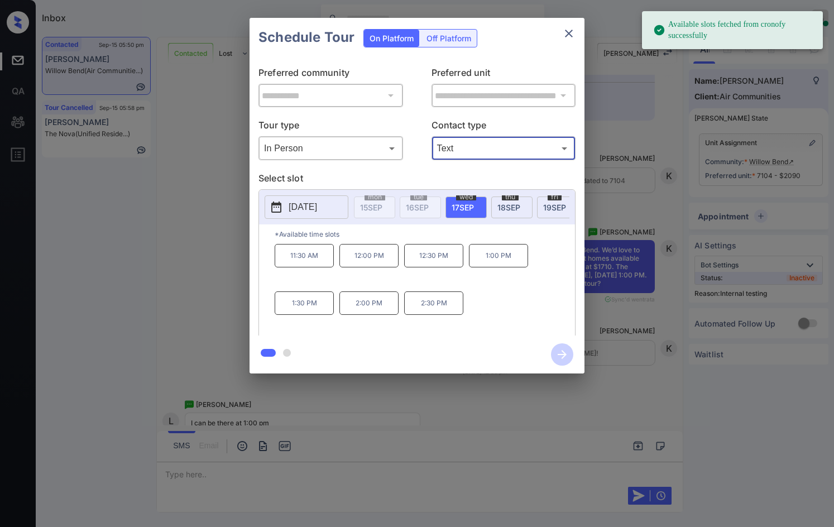
click at [159, 231] on div "**********" at bounding box center [417, 195] width 834 height 391
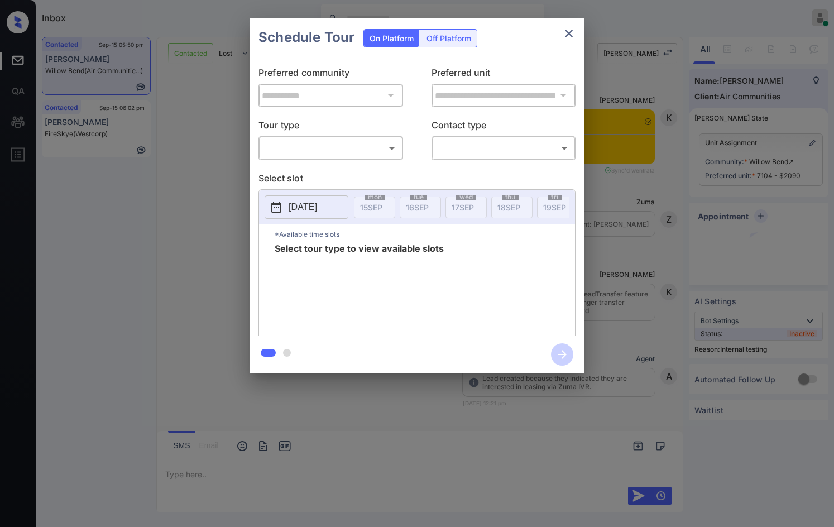
click at [366, 156] on body "Inbox Jezcil Usanastre Online Set yourself offline Set yourself on break Profil…" at bounding box center [417, 263] width 834 height 527
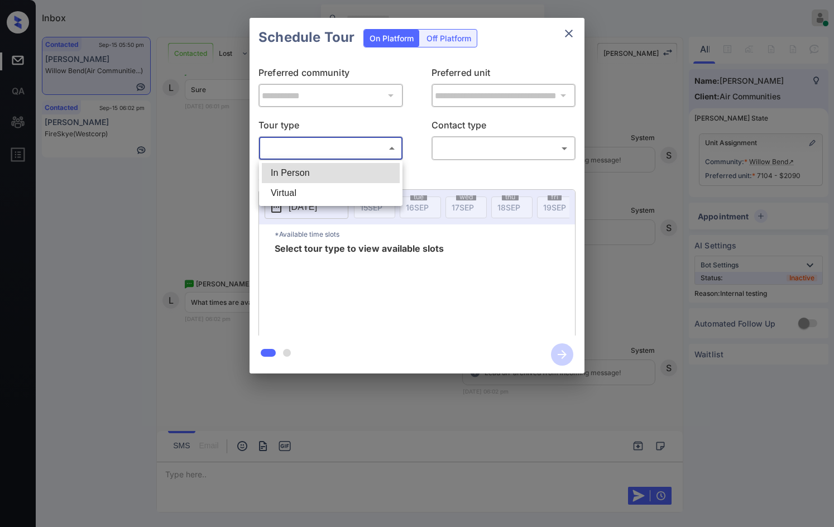
click at [363, 175] on li "In Person" at bounding box center [331, 173] width 138 height 20
type input "********"
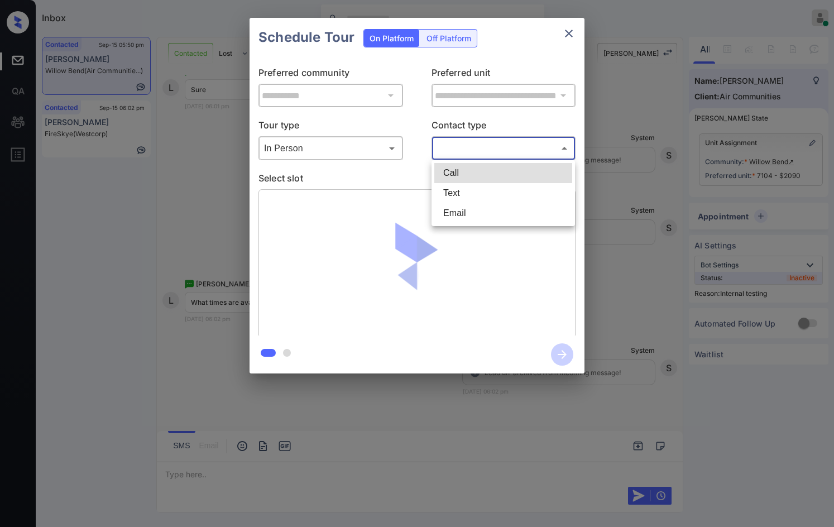
click at [450, 150] on body "Inbox Jezcil Usanastre Online Set yourself offline Set yourself on break Profil…" at bounding box center [417, 263] width 834 height 527
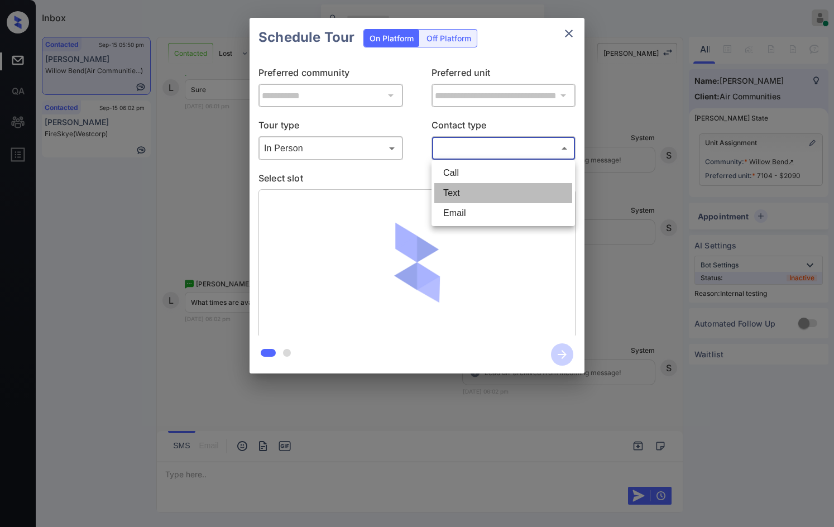
click at [462, 191] on li "Text" at bounding box center [503, 193] width 138 height 20
type input "****"
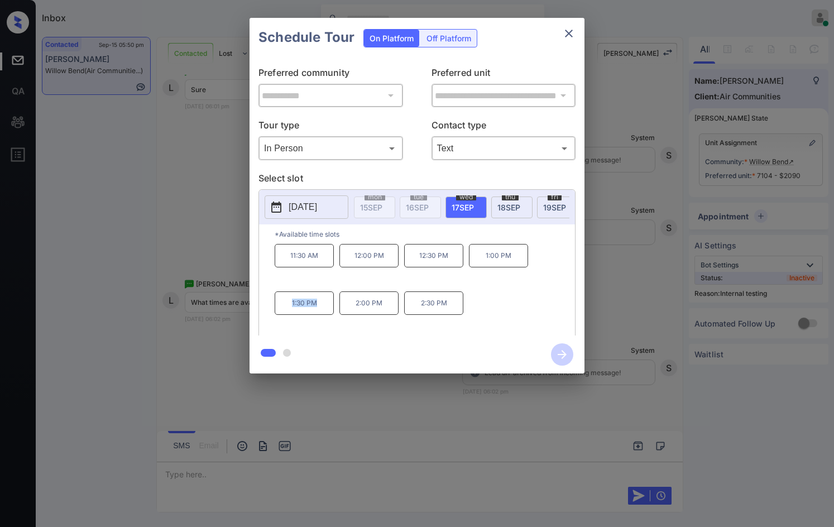
drag, startPoint x: 312, startPoint y: 309, endPoint x: 318, endPoint y: 311, distance: 5.8
click at [318, 311] on p "1:30 PM" at bounding box center [304, 303] width 59 height 23
copy p "1:30 PM"
click at [473, 424] on div at bounding box center [417, 263] width 834 height 527
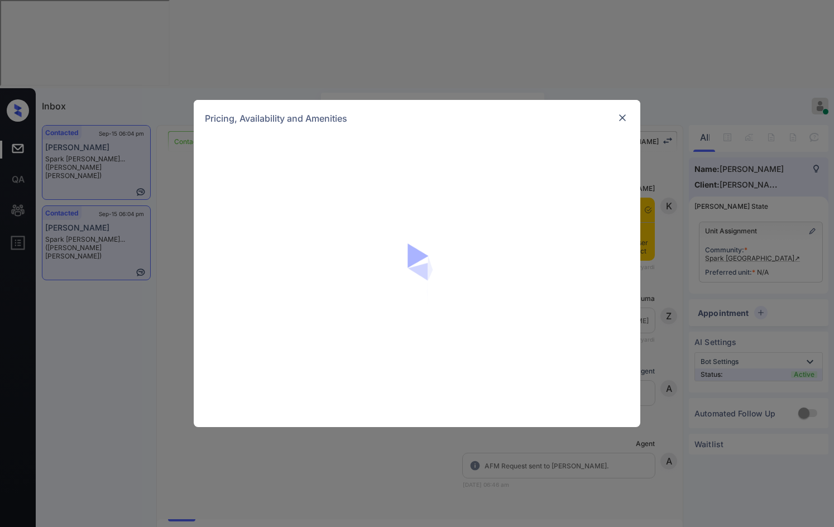
scroll to position [1663, 0]
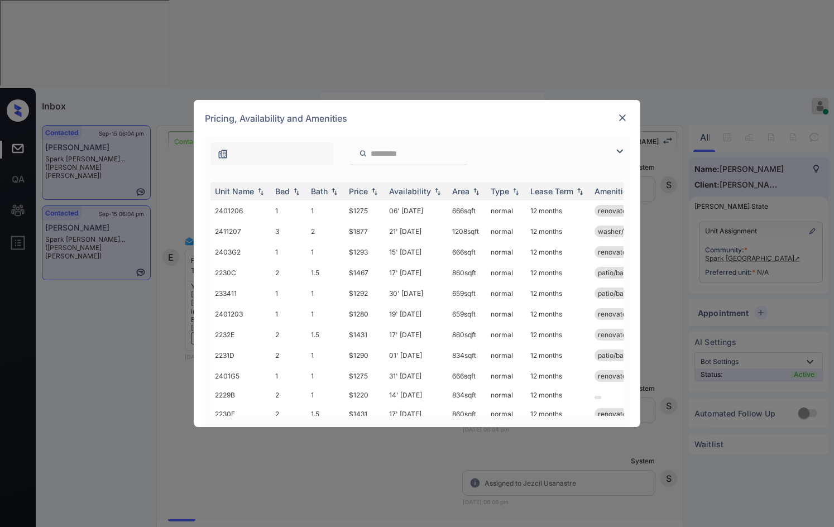
click at [621, 157] on img at bounding box center [619, 151] width 13 height 13
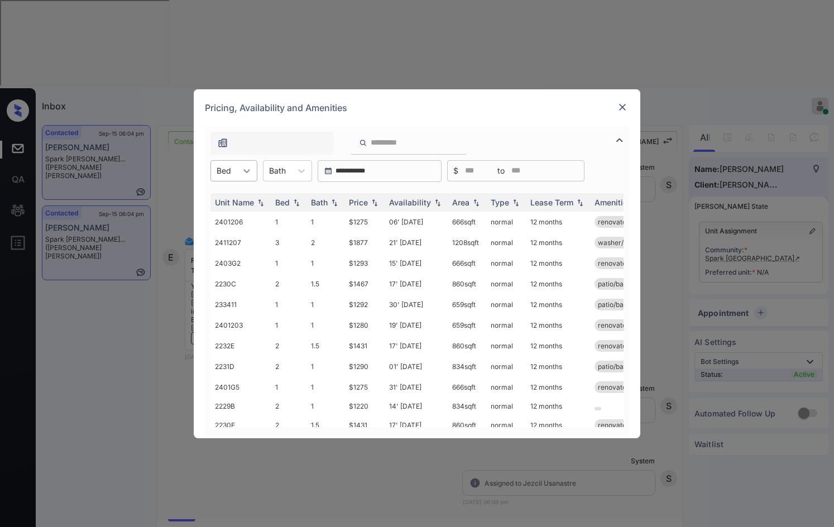
click at [240, 173] on div at bounding box center [247, 171] width 20 height 20
click at [239, 196] on div "1" at bounding box center [234, 198] width 47 height 20
click at [375, 203] on img at bounding box center [374, 202] width 11 height 8
drag, startPoint x: 375, startPoint y: 203, endPoint x: 372, endPoint y: 209, distance: 6.2
click at [375, 203] on img at bounding box center [374, 202] width 11 height 8
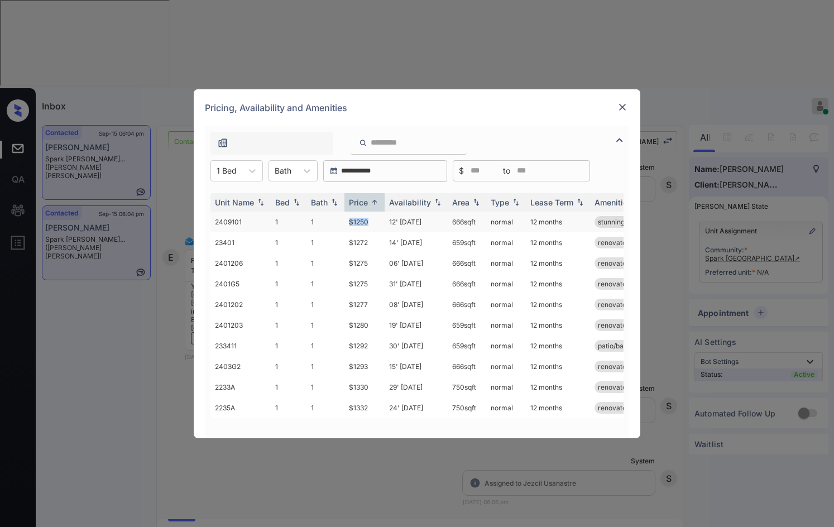
drag, startPoint x: 342, startPoint y: 219, endPoint x: 368, endPoint y: 219, distance: 26.3
click at [368, 219] on tr "2409101 1 1 $1250 12' Dec 25 666 sqft normal 12 months stunning views*..." at bounding box center [503, 222] width 584 height 21
drag, startPoint x: 348, startPoint y: 286, endPoint x: 381, endPoint y: 285, distance: 32.4
click at [381, 285] on td "$1275" at bounding box center [365, 284] width 40 height 21
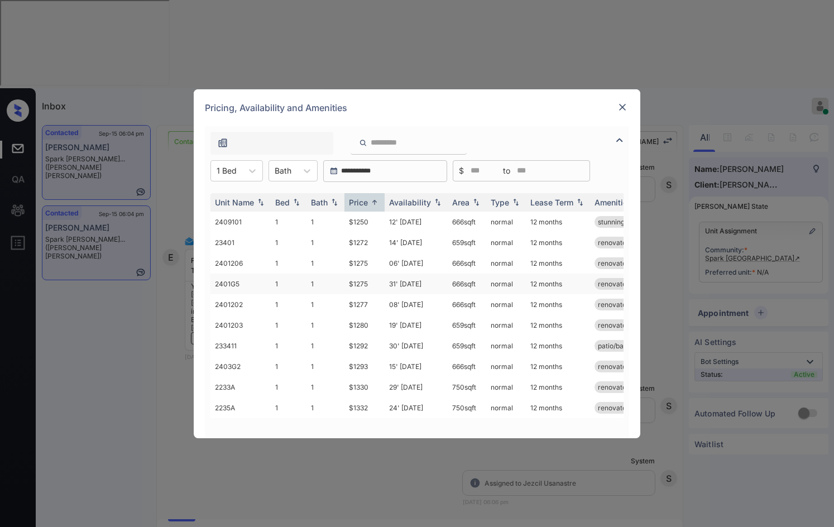
click at [381, 285] on td "$1275" at bounding box center [365, 284] width 40 height 21
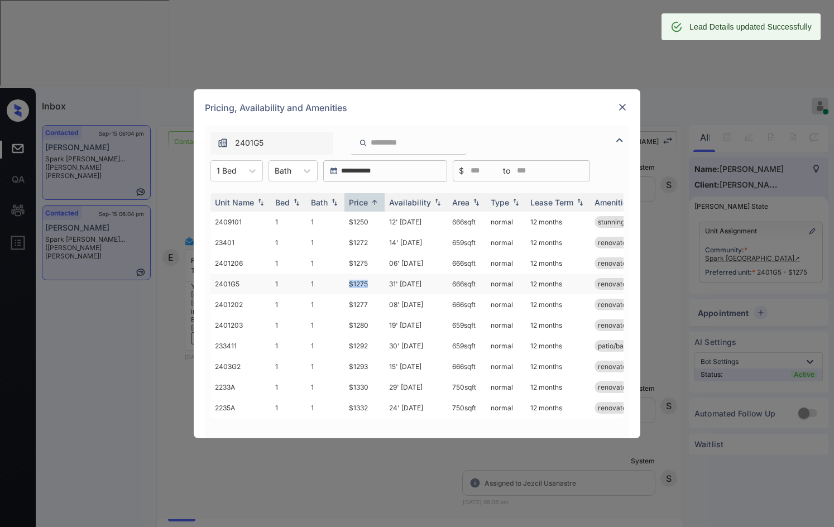
click at [372, 284] on td "$1275" at bounding box center [365, 284] width 40 height 21
copy td "$1275"
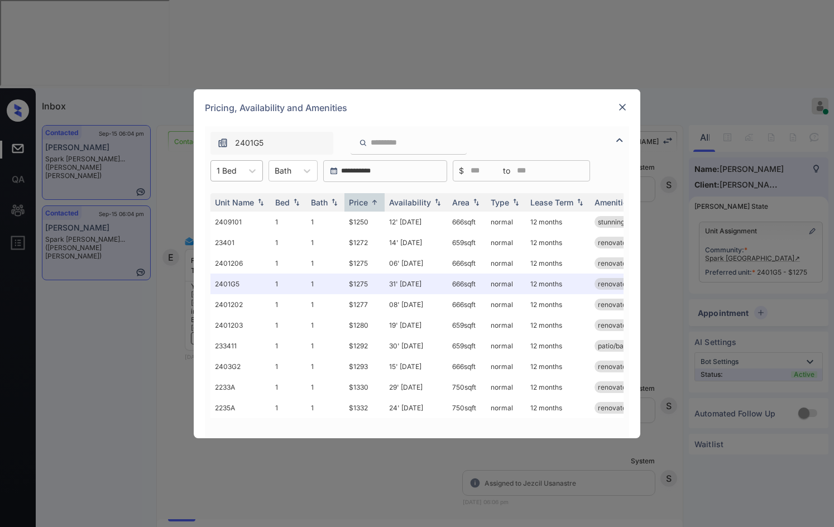
click at [231, 169] on div at bounding box center [227, 171] width 20 height 12
click at [230, 233] on div "3" at bounding box center [237, 238] width 52 height 20
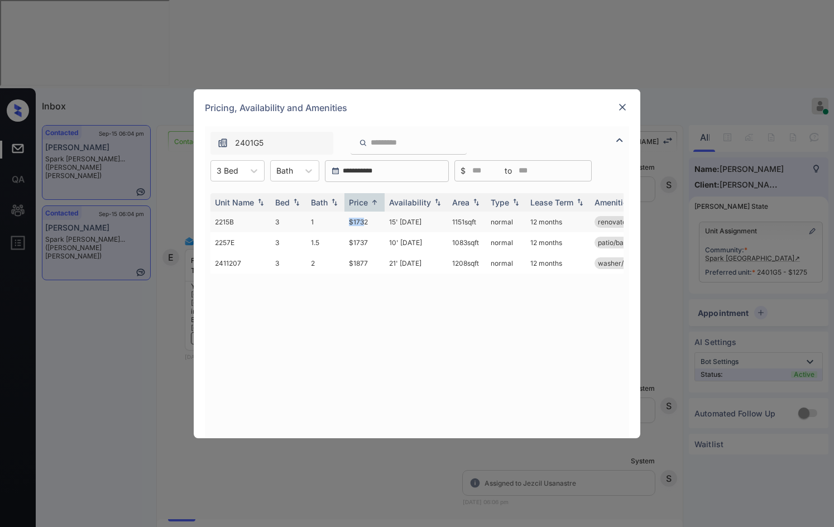
drag, startPoint x: 343, startPoint y: 223, endPoint x: 365, endPoint y: 223, distance: 21.8
click at [365, 223] on tr "2215B 3 1 $1732 15' Oct 25 1151 sqft normal 12 months renovated" at bounding box center [503, 222] width 584 height 21
drag, startPoint x: 374, startPoint y: 224, endPoint x: 341, endPoint y: 224, distance: 33.0
click at [341, 224] on tr "2215B 3 1 $1732 15' Oct 25 1151 sqft normal 12 months renovated" at bounding box center [503, 222] width 584 height 21
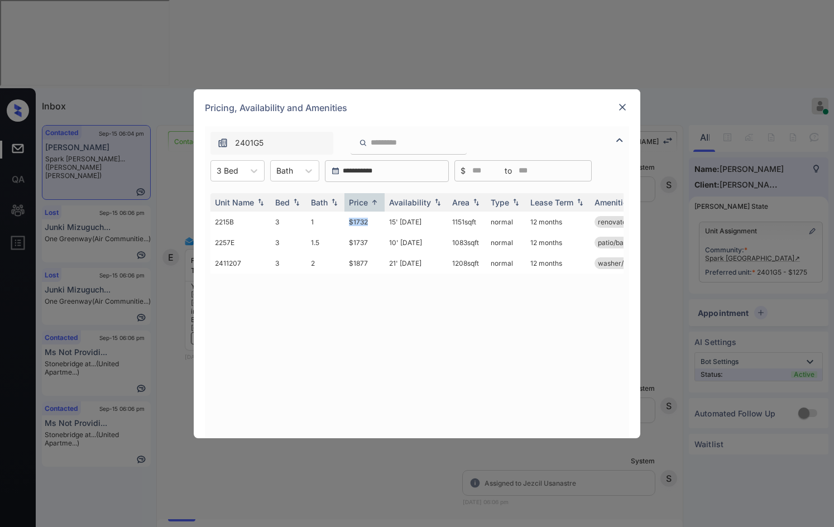
copy tr "$1732"
click at [107, 236] on div "**********" at bounding box center [417, 263] width 834 height 527
click at [155, 200] on div "**********" at bounding box center [417, 263] width 834 height 527
click at [625, 112] on img at bounding box center [622, 107] width 11 height 11
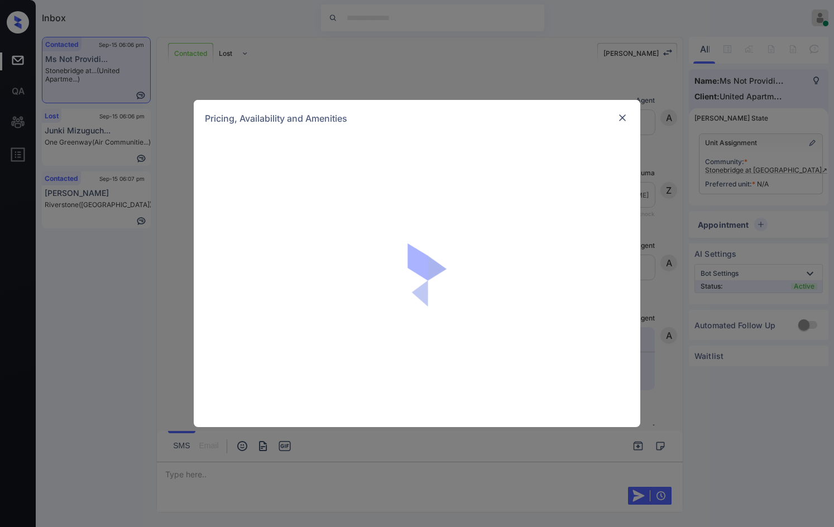
scroll to position [1208, 0]
click at [624, 112] on img at bounding box center [622, 117] width 11 height 11
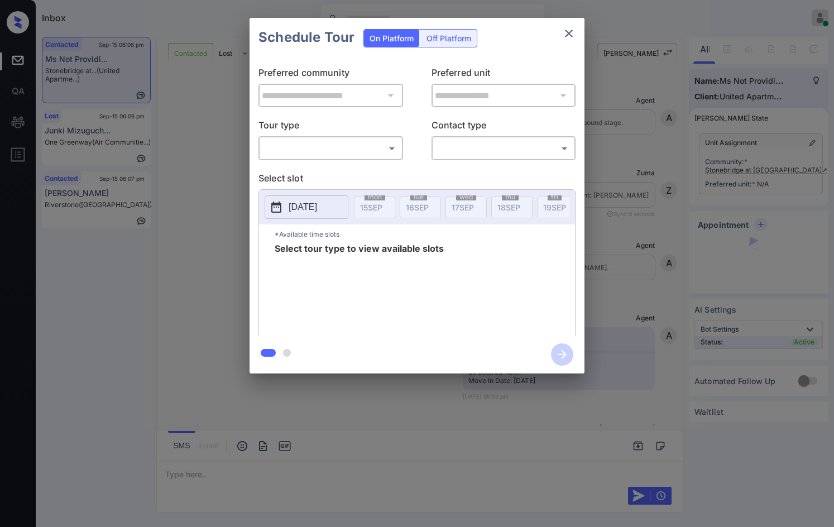
scroll to position [1208, 0]
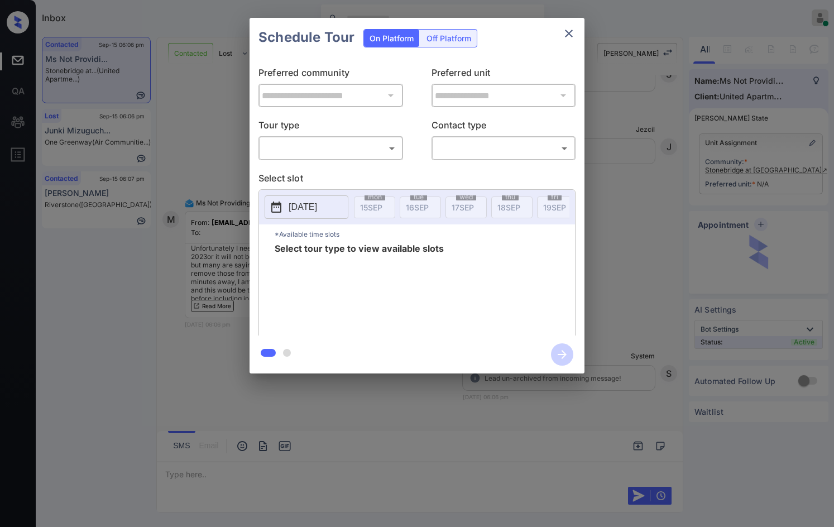
click at [339, 155] on body "Inbox Jezcil Usanastre Online Set yourself offline Set yourself on break Profil…" at bounding box center [417, 263] width 834 height 527
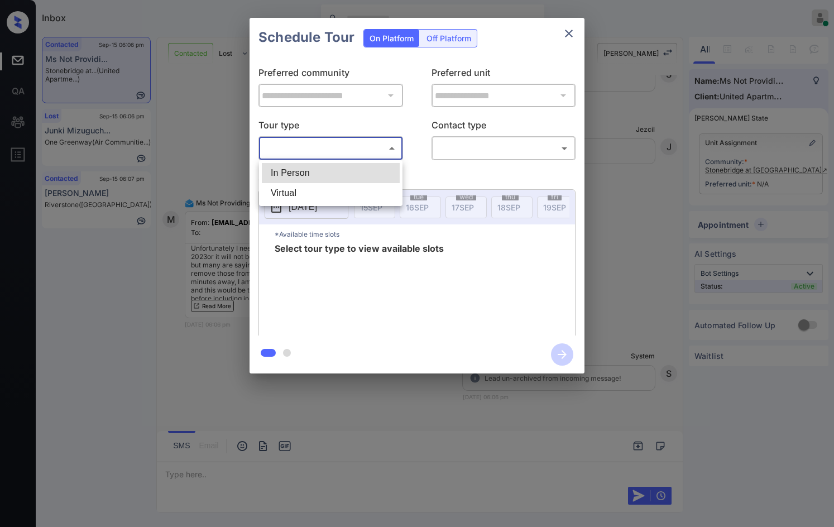
click at [329, 192] on li "Virtual" at bounding box center [331, 193] width 138 height 20
type input "*******"
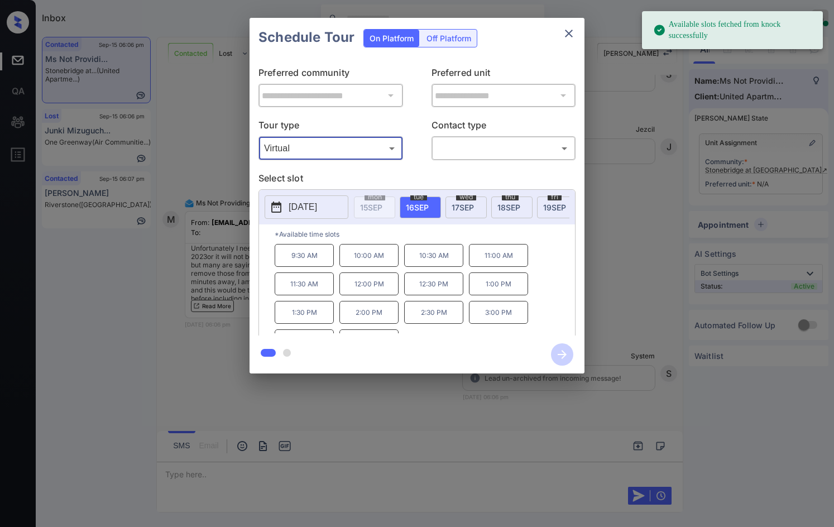
click at [184, 274] on div "**********" at bounding box center [417, 195] width 834 height 391
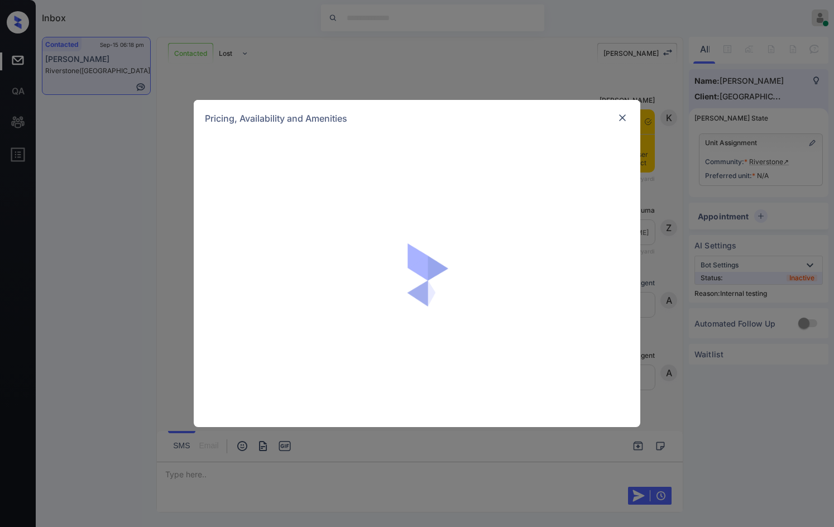
scroll to position [1623, 0]
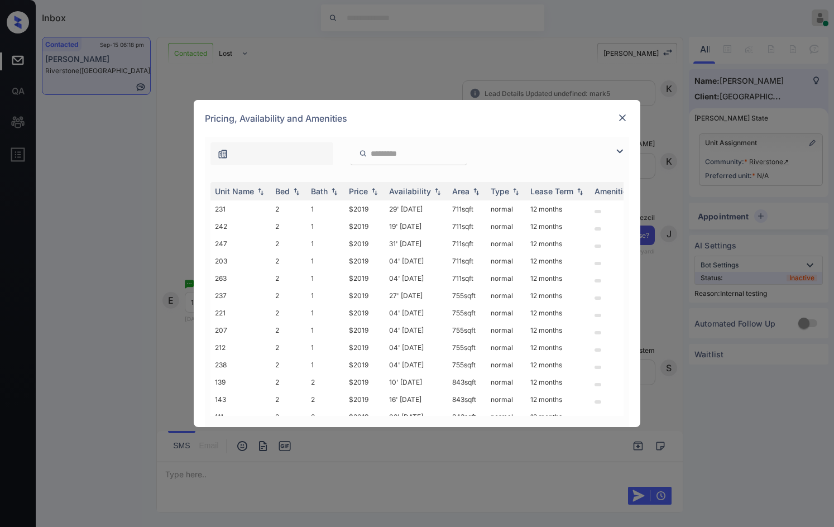
click at [620, 149] on img at bounding box center [619, 151] width 13 height 13
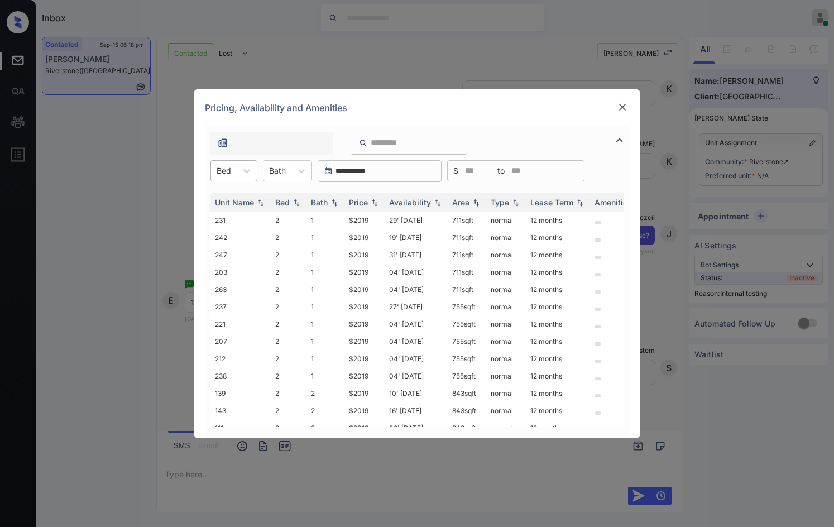
click at [229, 170] on div at bounding box center [224, 171] width 15 height 12
click at [242, 200] on div "2" at bounding box center [234, 198] width 47 height 20
click at [377, 203] on img at bounding box center [374, 202] width 11 height 8
drag, startPoint x: 341, startPoint y: 219, endPoint x: 370, endPoint y: 221, distance: 28.5
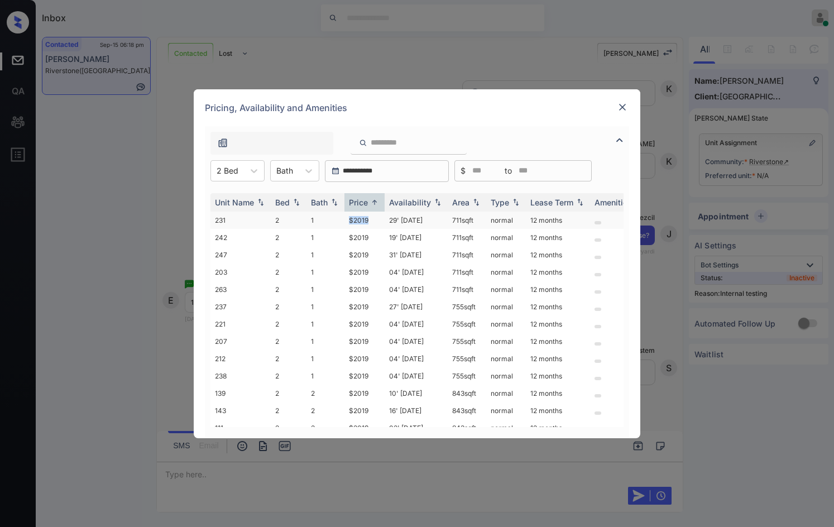
click at [367, 221] on tr "231 2 1 $2019 29' Sep 25 711 sqft normal 12 months" at bounding box center [503, 220] width 584 height 17
click at [370, 221] on td "$2019" at bounding box center [365, 220] width 40 height 17
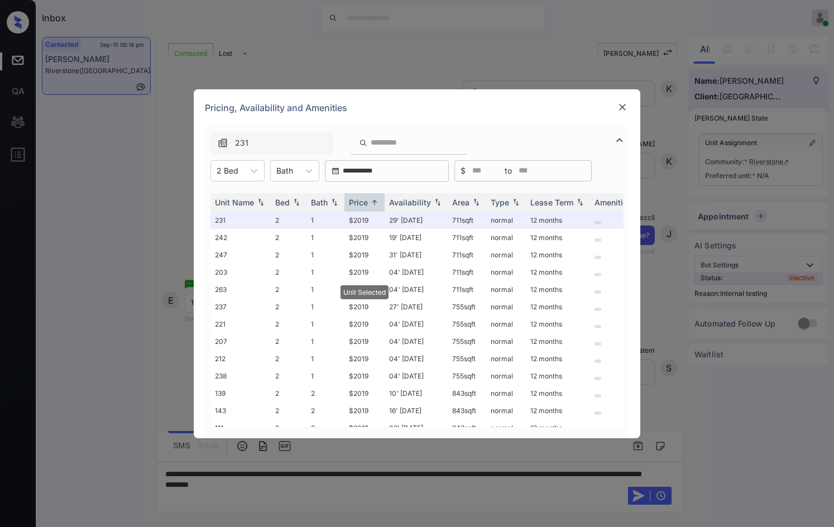
click at [621, 105] on img at bounding box center [622, 107] width 11 height 11
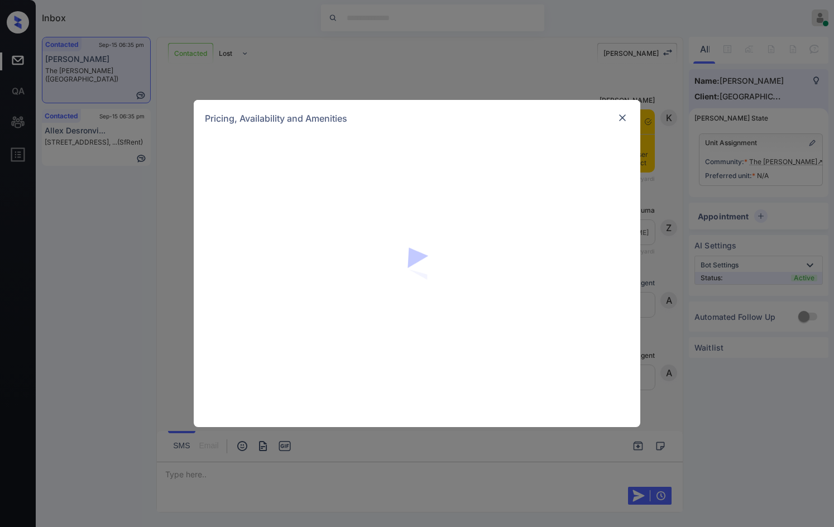
scroll to position [2218, 0]
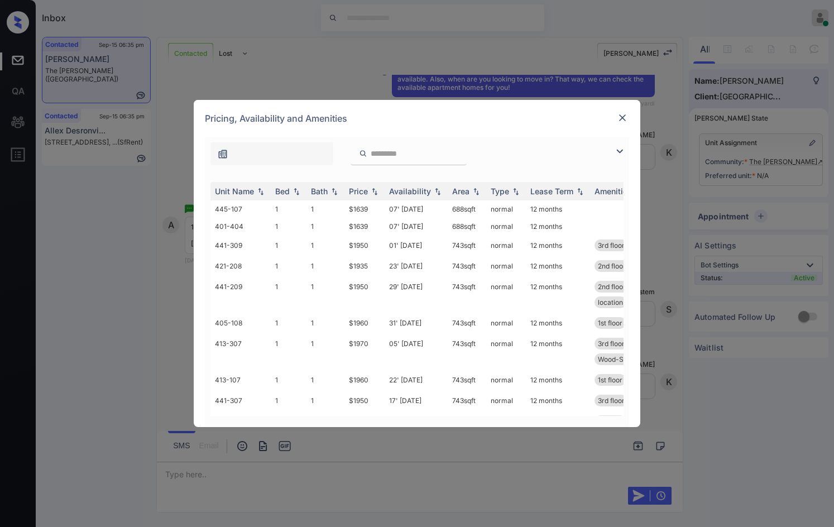
click at [625, 151] on img at bounding box center [619, 151] width 13 height 13
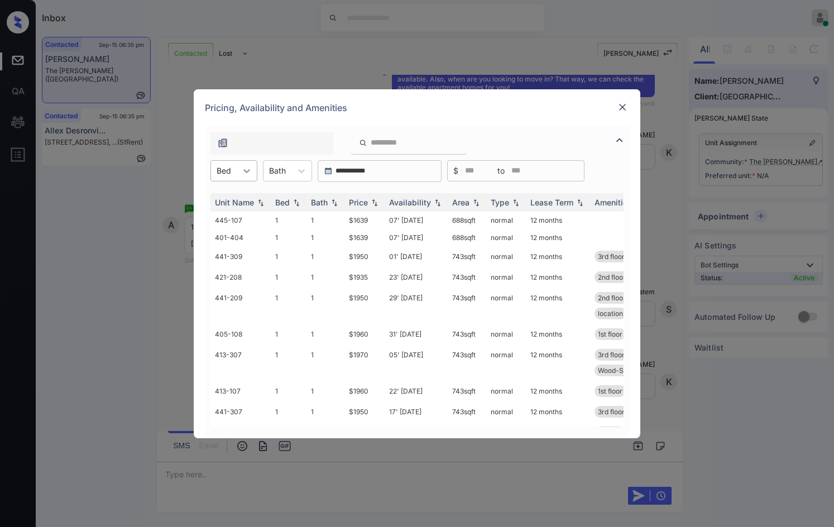
click at [250, 174] on icon at bounding box center [246, 170] width 11 height 11
drag, startPoint x: 237, startPoint y: 198, endPoint x: 287, endPoint y: 192, distance: 50.1
click at [238, 198] on div "1" at bounding box center [234, 198] width 47 height 20
click at [379, 198] on img at bounding box center [374, 202] width 11 height 8
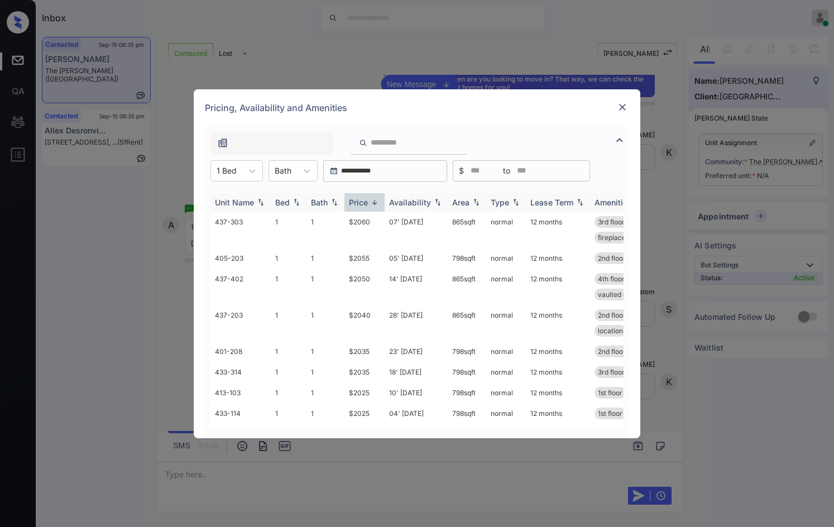
click at [379, 198] on img at bounding box center [374, 202] width 11 height 8
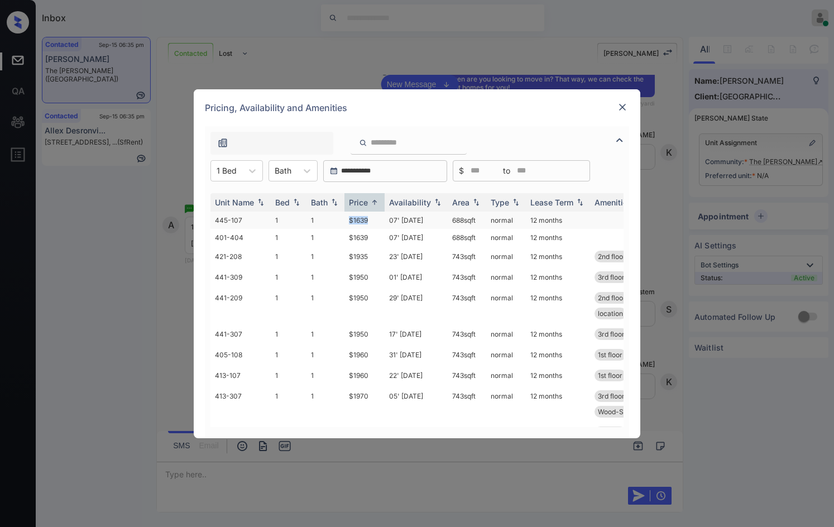
drag, startPoint x: 347, startPoint y: 220, endPoint x: 377, endPoint y: 220, distance: 30.2
click at [377, 220] on td "$1639" at bounding box center [365, 220] width 40 height 17
click at [348, 272] on td "$1950" at bounding box center [365, 277] width 40 height 21
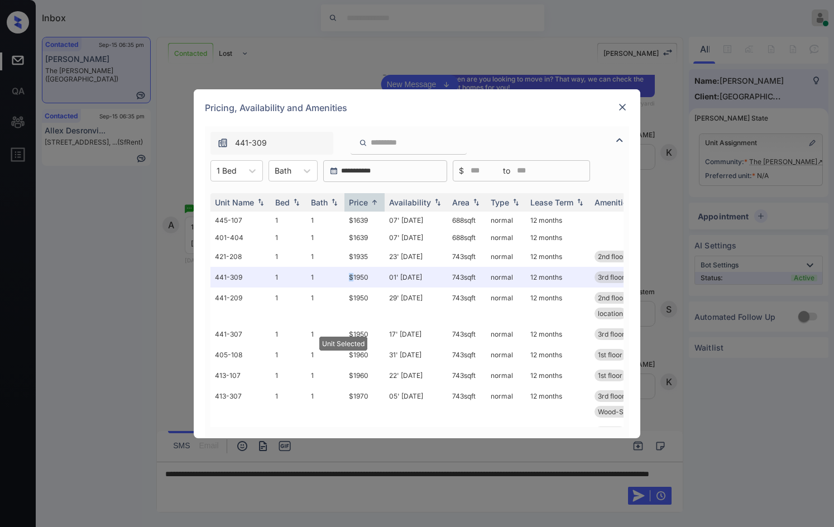
click at [623, 107] on img at bounding box center [622, 107] width 11 height 11
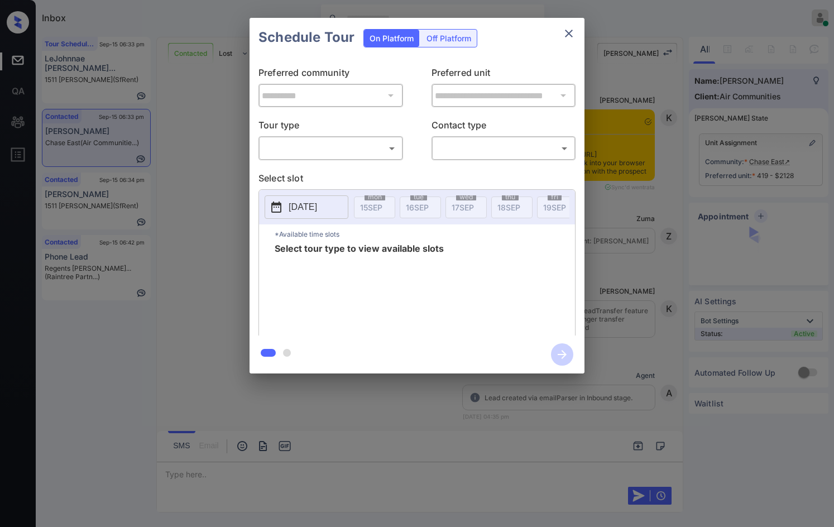
scroll to position [4296, 0]
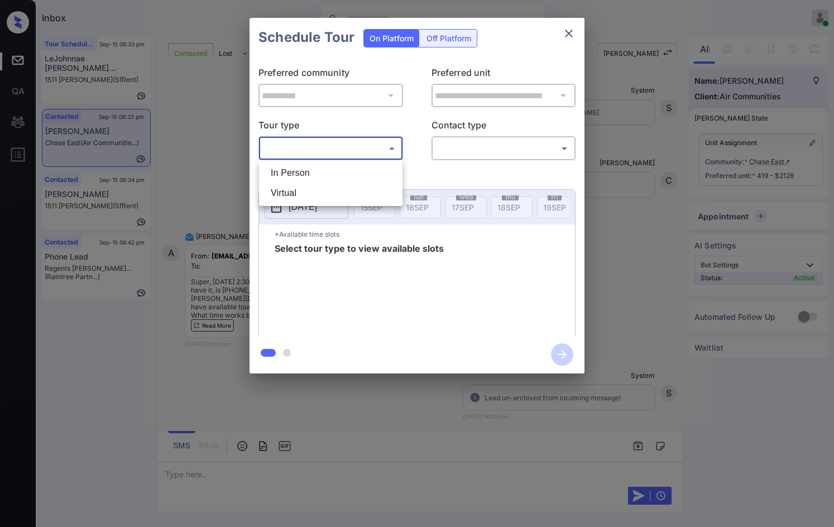
click at [318, 152] on body "Inbox Jezcil Usanastre Online Set yourself offline Set yourself on break Profil…" at bounding box center [417, 263] width 834 height 527
click at [324, 178] on li "In Person" at bounding box center [331, 173] width 138 height 20
type input "********"
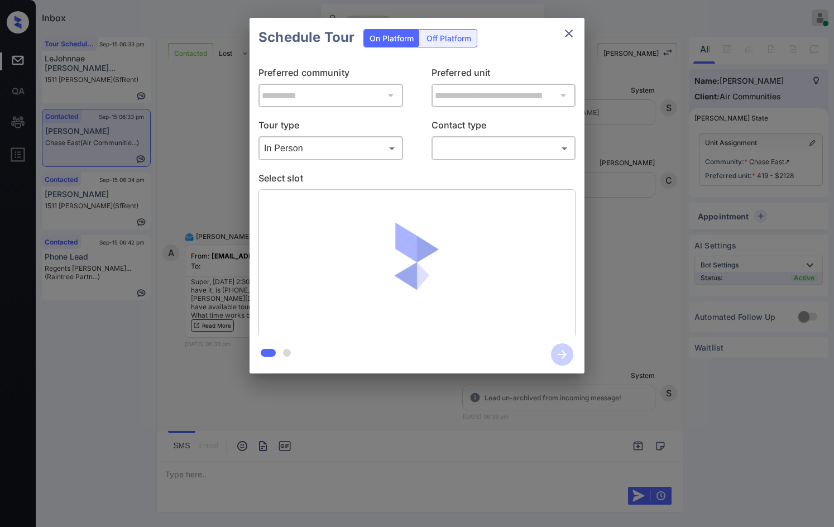
click at [433, 145] on div "​ ​" at bounding box center [504, 148] width 145 height 24
click at [473, 157] on body "Inbox Jezcil Usanastre Online Set yourself offline Set yourself on break Profil…" at bounding box center [417, 263] width 834 height 527
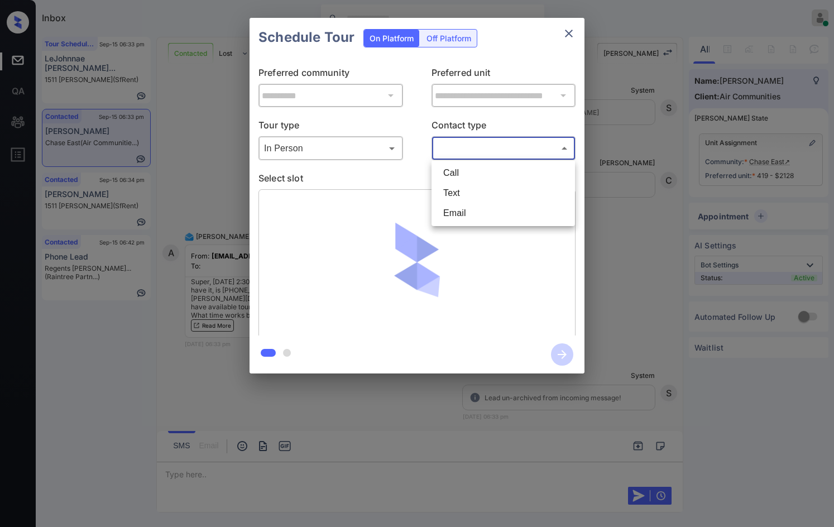
click at [474, 195] on li "Text" at bounding box center [503, 193] width 138 height 20
click at [476, 149] on body "Inbox Jezcil Usanastre Online Set yourself offline Set yourself on break Profil…" at bounding box center [417, 263] width 834 height 527
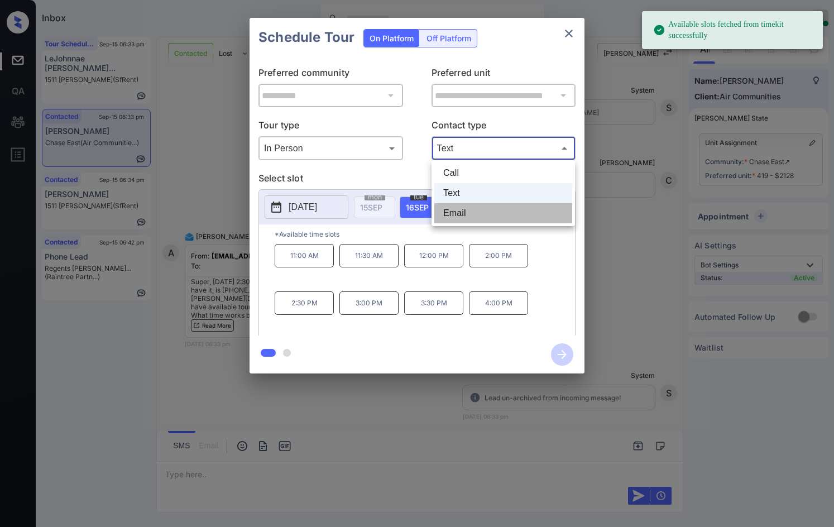
click at [479, 216] on li "Email" at bounding box center [503, 213] width 138 height 20
type input "*****"
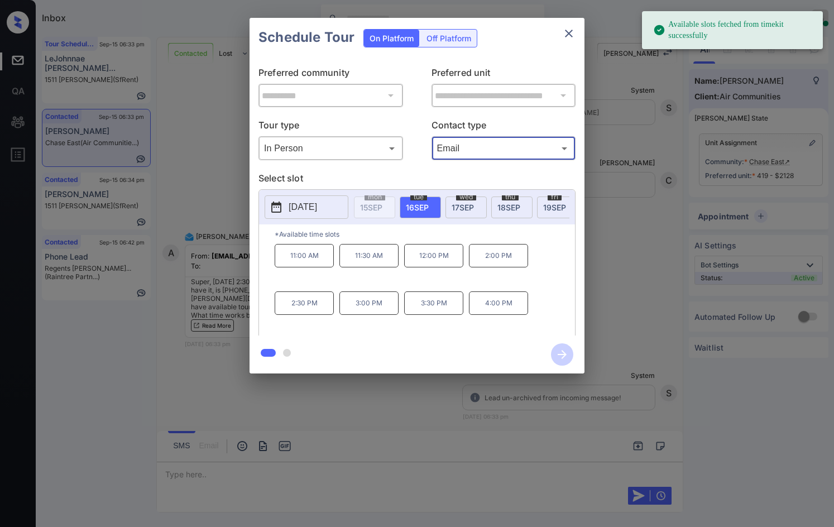
click at [548, 206] on span "[DATE]" at bounding box center [554, 207] width 23 height 9
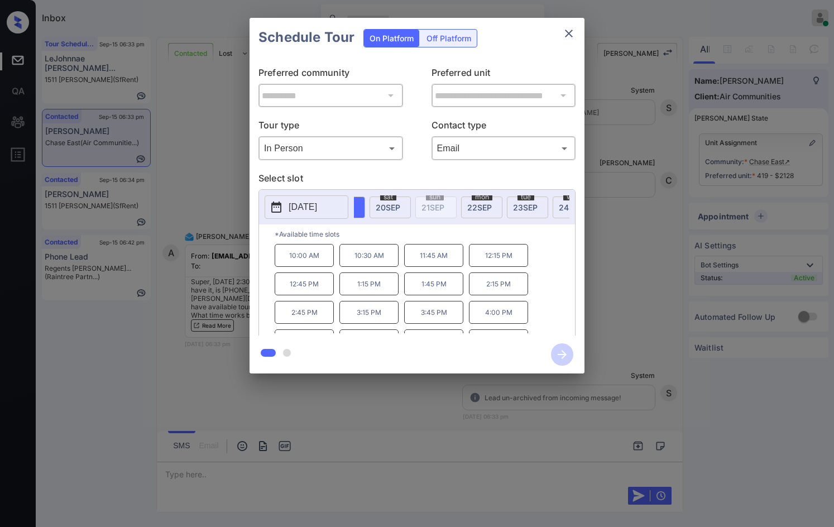
scroll to position [0, 189]
click at [411, 208] on span "20 SEP" at bounding box center [412, 207] width 25 height 9
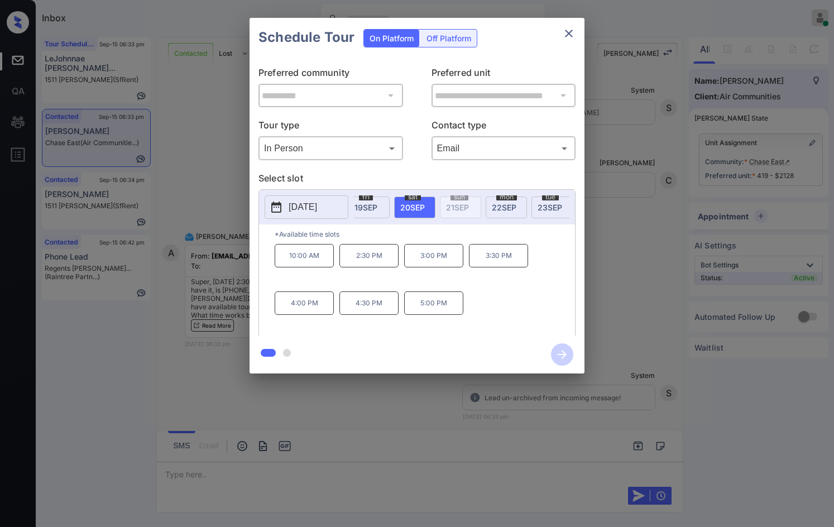
click at [227, 284] on div "**********" at bounding box center [417, 195] width 834 height 391
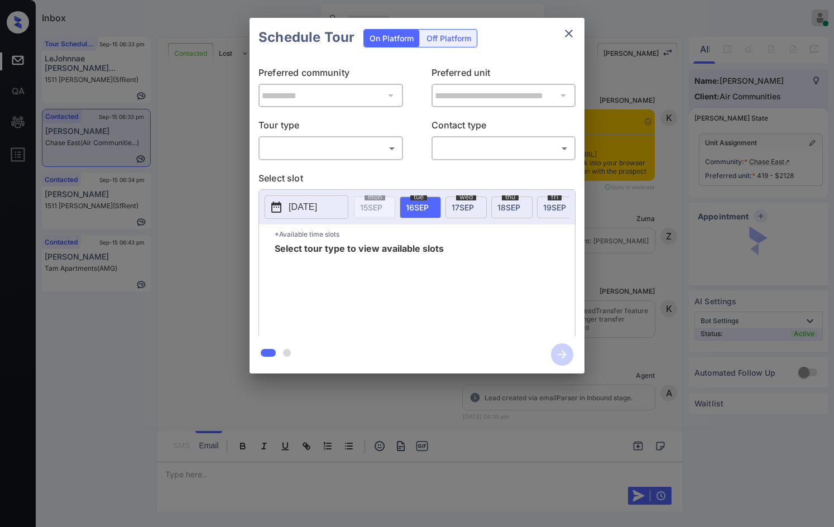
scroll to position [4854, 0]
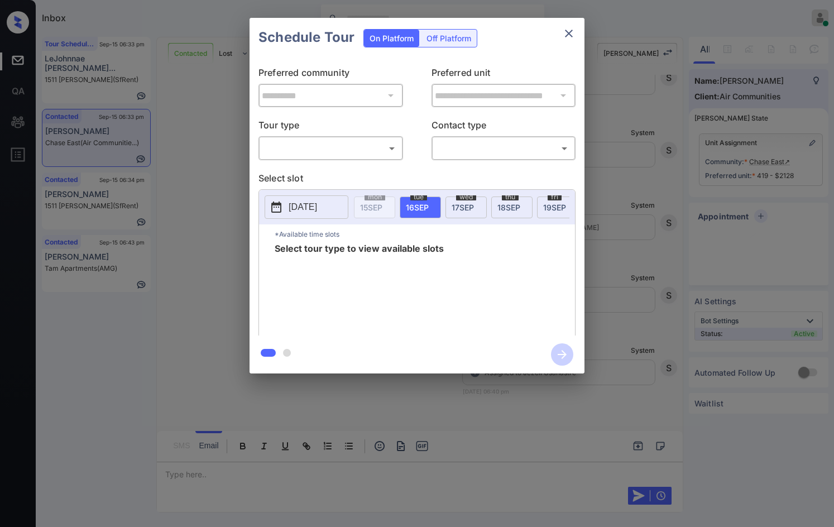
click at [361, 155] on body "Inbox Jezcil Usanastre Online Set yourself offline Set yourself on break Profil…" at bounding box center [417, 263] width 834 height 527
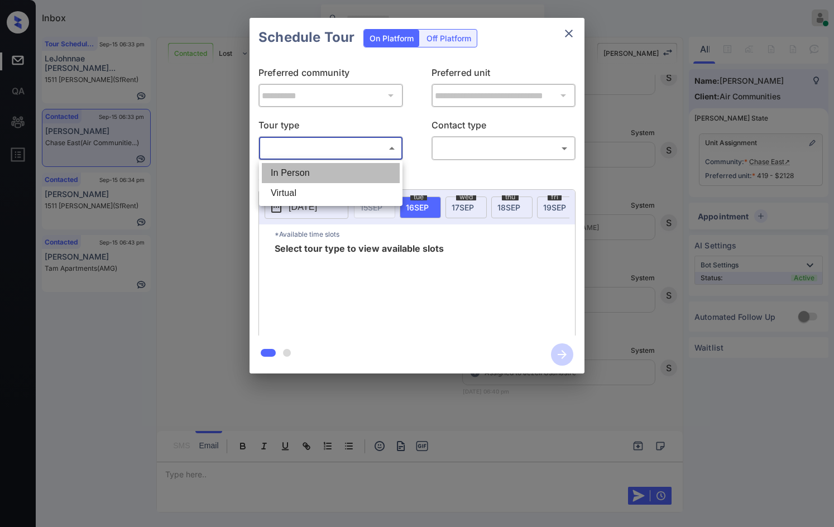
drag, startPoint x: 355, startPoint y: 171, endPoint x: 416, endPoint y: 157, distance: 63.1
click at [355, 171] on li "In Person" at bounding box center [331, 173] width 138 height 20
type input "********"
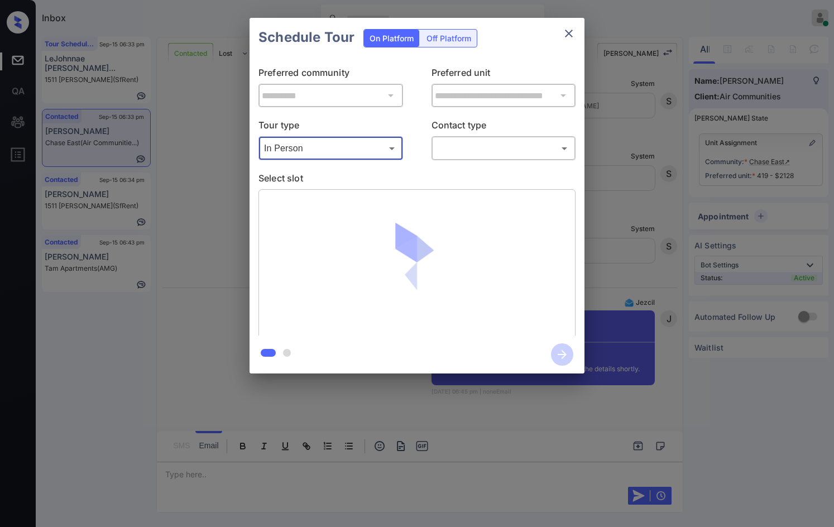
click at [480, 142] on body "Inbox Jezcil Usanastre Online Set yourself offline Set yourself on break Profil…" at bounding box center [417, 263] width 834 height 527
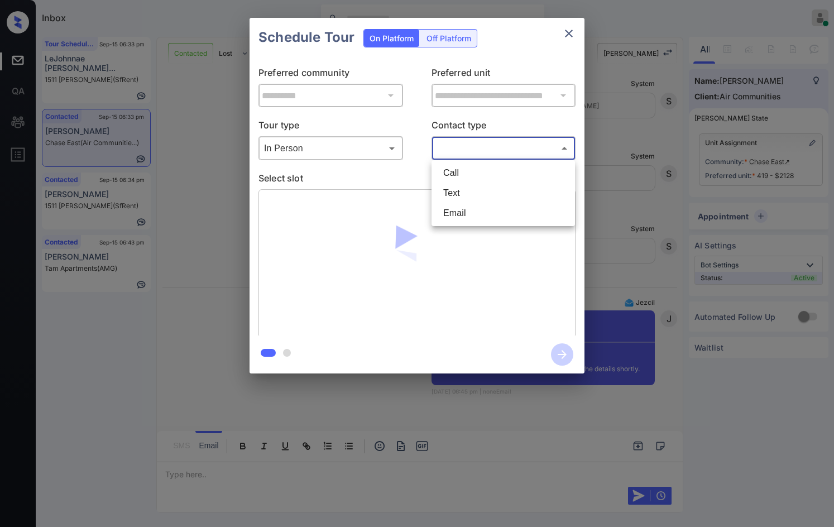
scroll to position [4976, 0]
click at [479, 214] on li "Email" at bounding box center [503, 213] width 138 height 20
type input "*****"
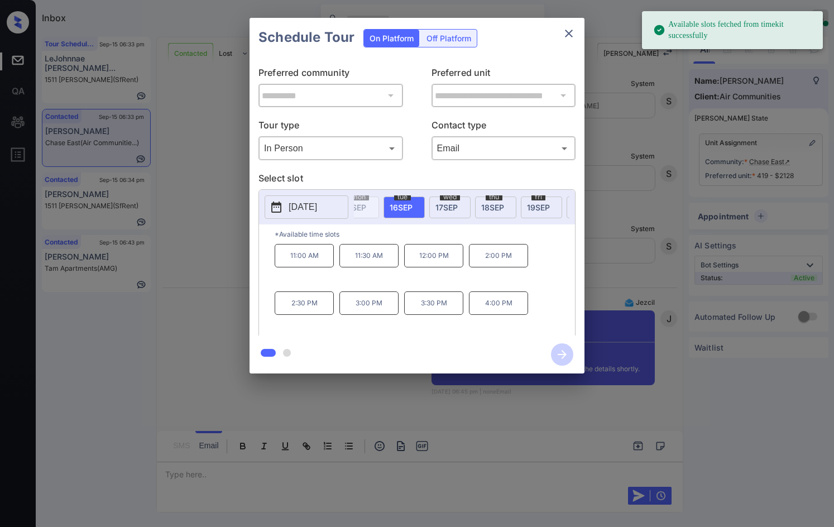
scroll to position [0, 65]
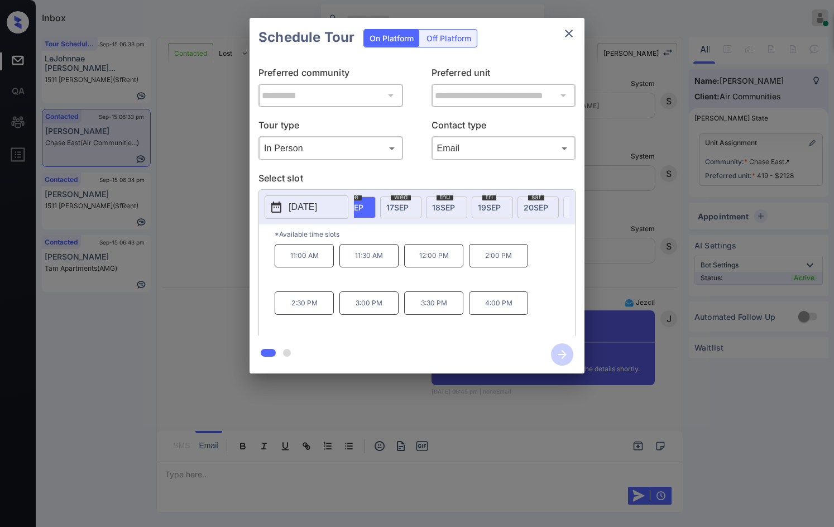
click at [546, 200] on div "[DATE]" at bounding box center [538, 208] width 41 height 22
click at [384, 260] on p "2:30 PM" at bounding box center [369, 255] width 59 height 23
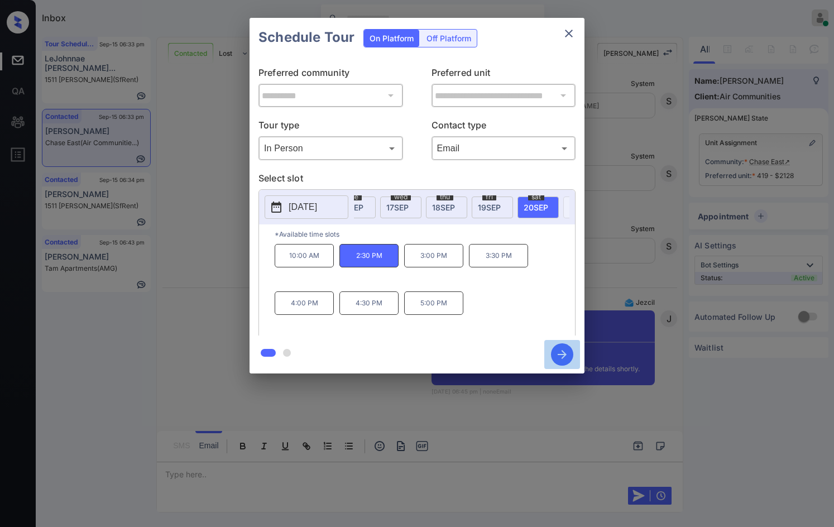
click at [559, 348] on icon "button" at bounding box center [562, 354] width 22 height 22
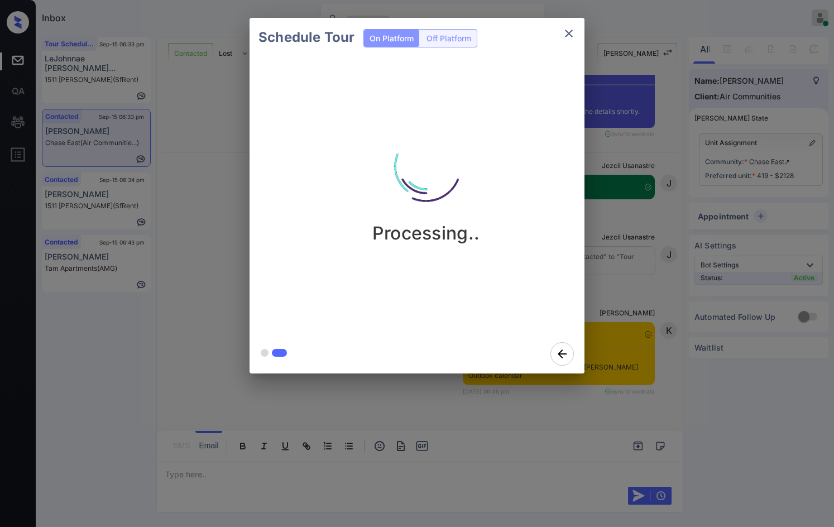
scroll to position [5233, 0]
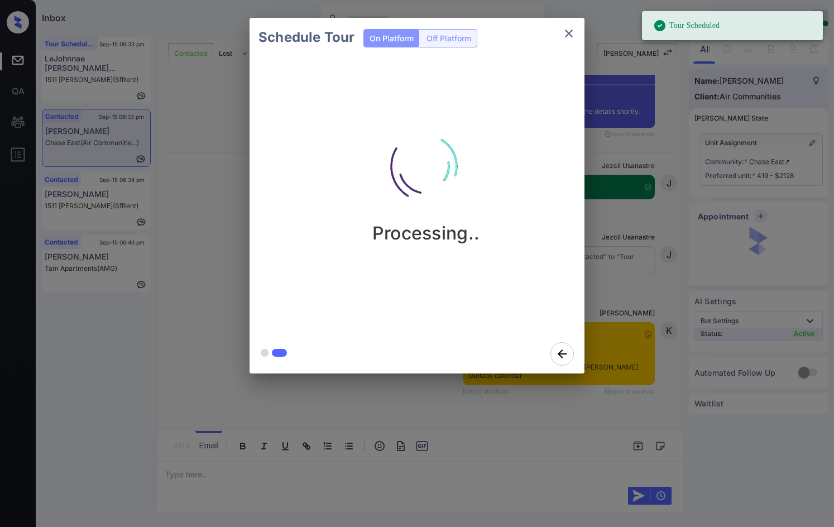
click at [184, 200] on div "Schedule Tour On Platform Off Platform Processing.." at bounding box center [417, 195] width 834 height 391
